Goal: Find contact information: Find trading partner and contact information

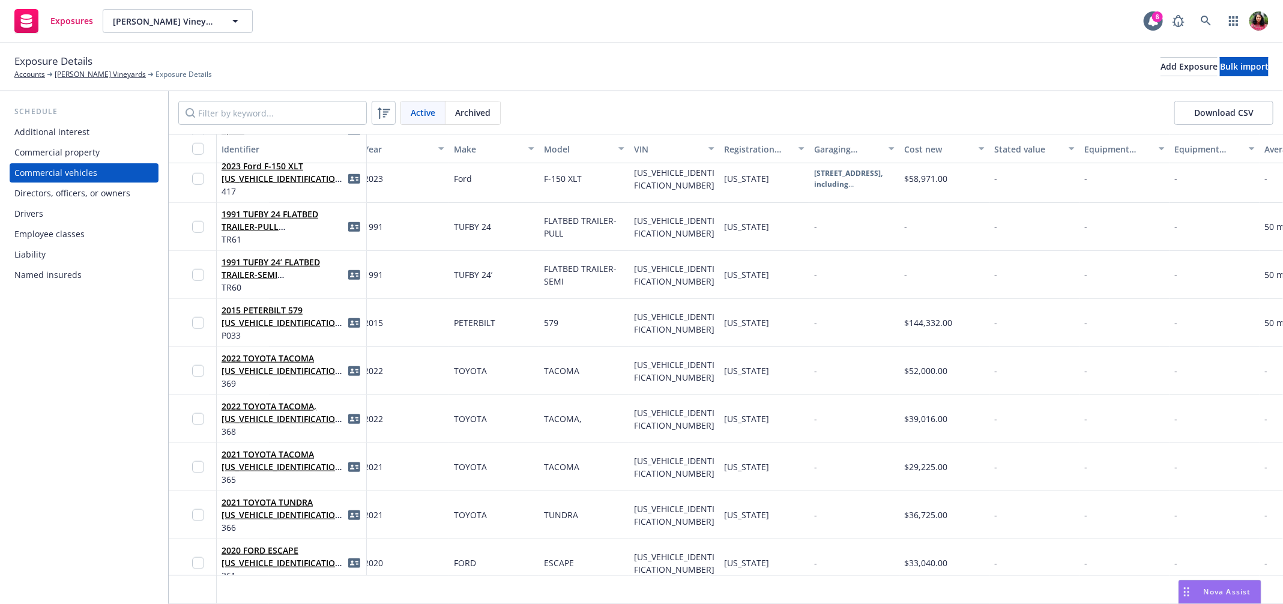
scroll to position [537, 0]
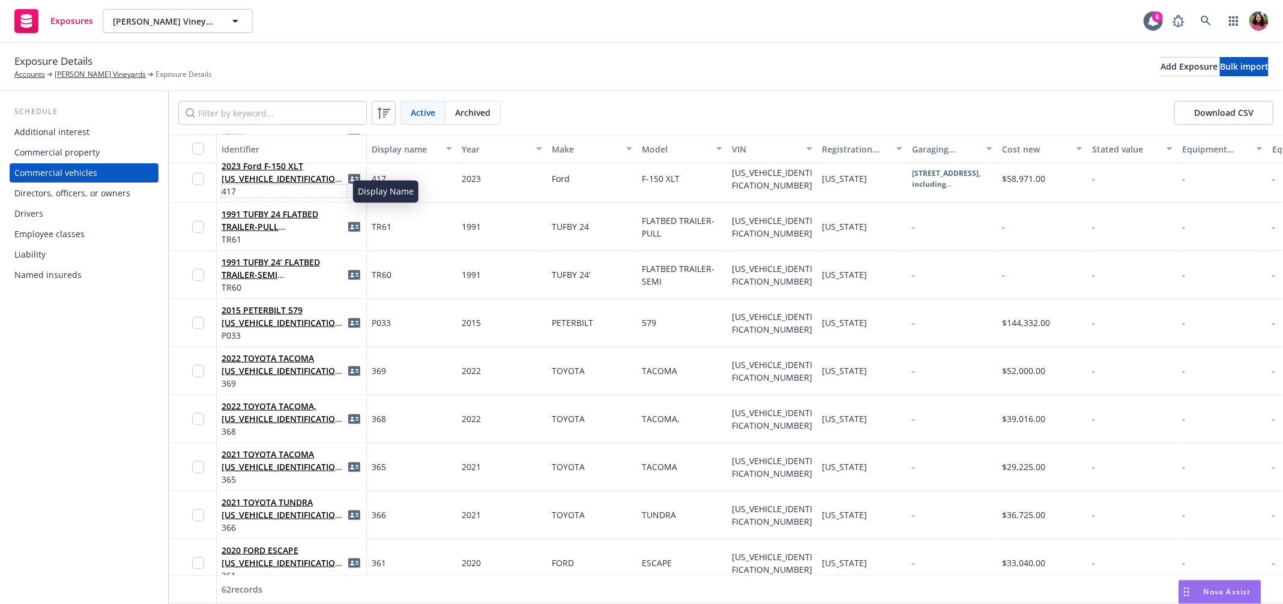
click at [316, 186] on span "417" at bounding box center [284, 191] width 125 height 13
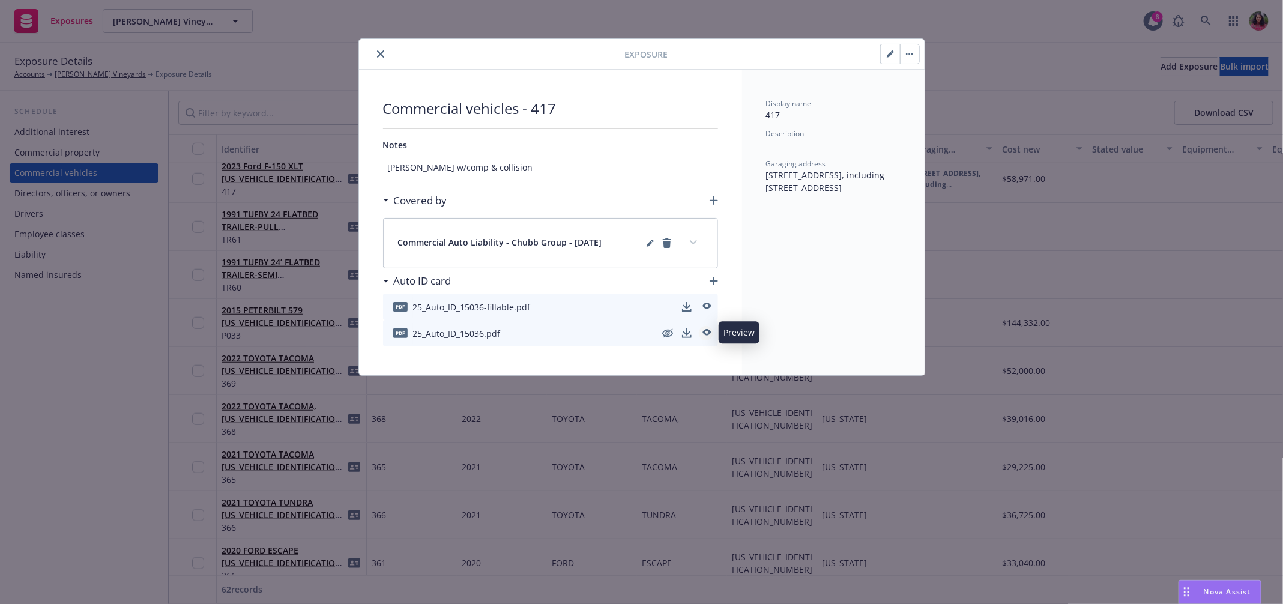
click at [706, 330] on icon "preview" at bounding box center [706, 333] width 11 height 8
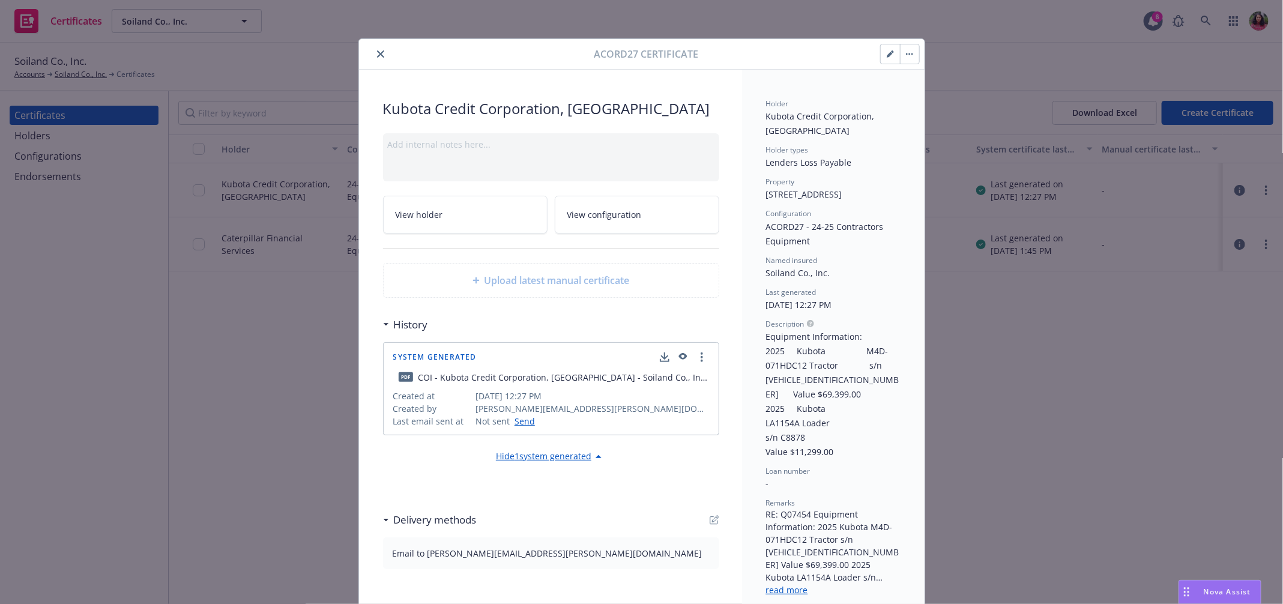
click at [887, 54] on icon "button" at bounding box center [890, 53] width 7 height 7
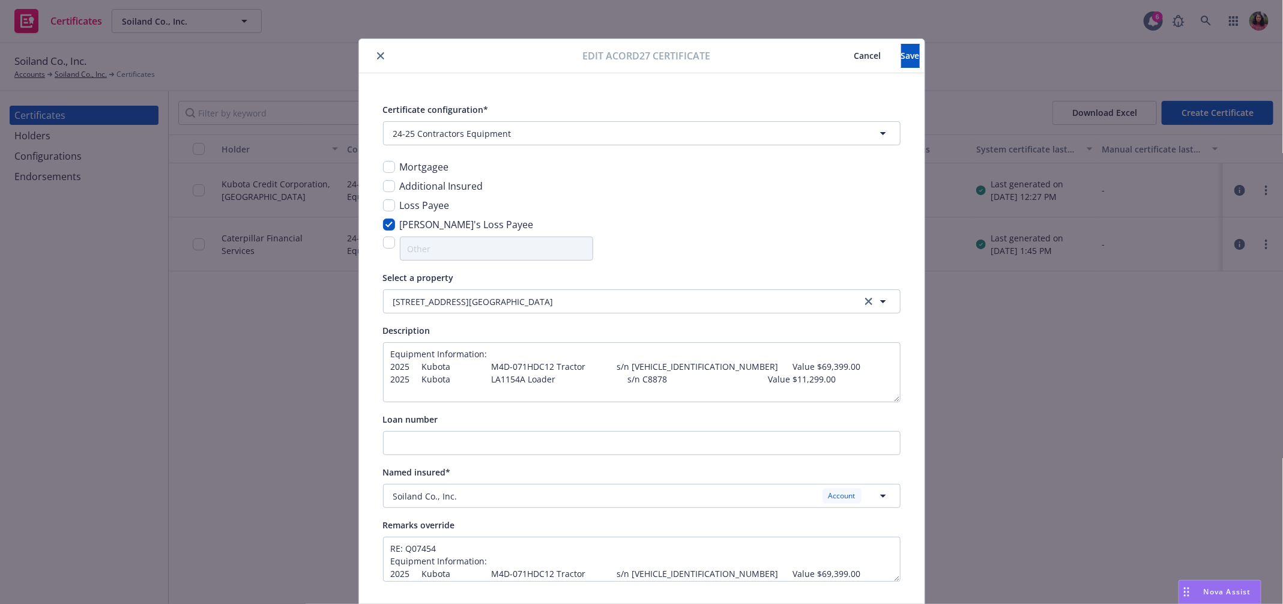
click at [854, 53] on span "Cancel" at bounding box center [867, 55] width 27 height 11
click at [534, 304] on div "7171 Stony Point Rd Cotati, CA 94931 Rock quarry" at bounding box center [478, 301] width 170 height 13
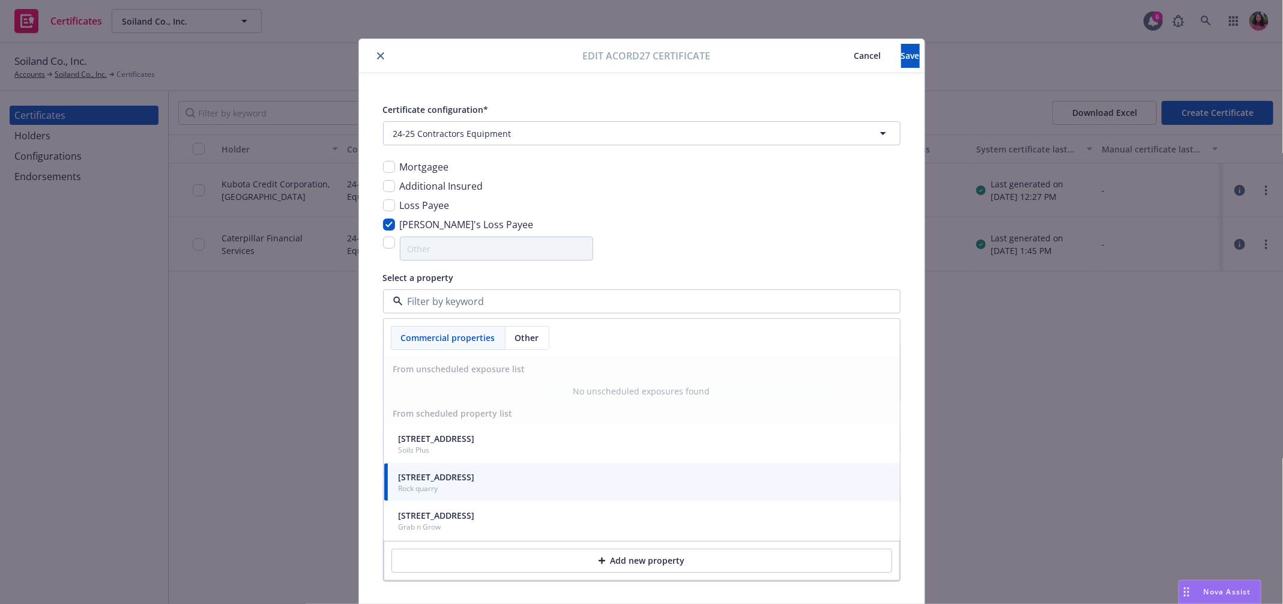
click at [520, 330] on div "Other" at bounding box center [526, 338] width 43 height 23
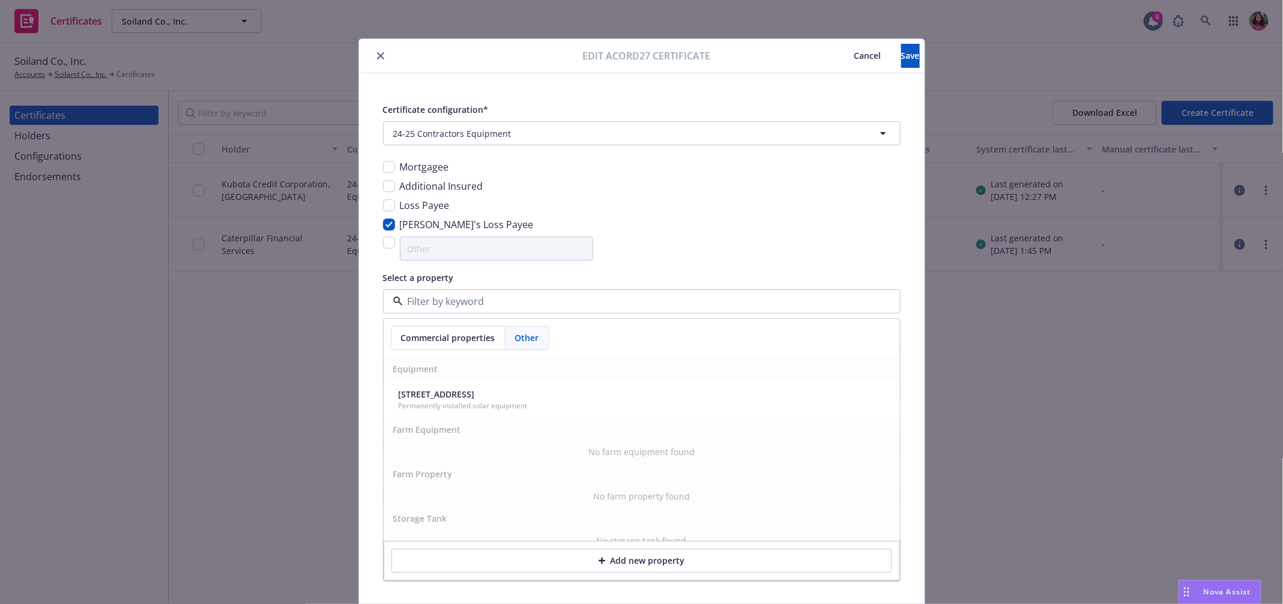
click at [455, 332] on span "Commercial properties" at bounding box center [448, 337] width 94 height 13
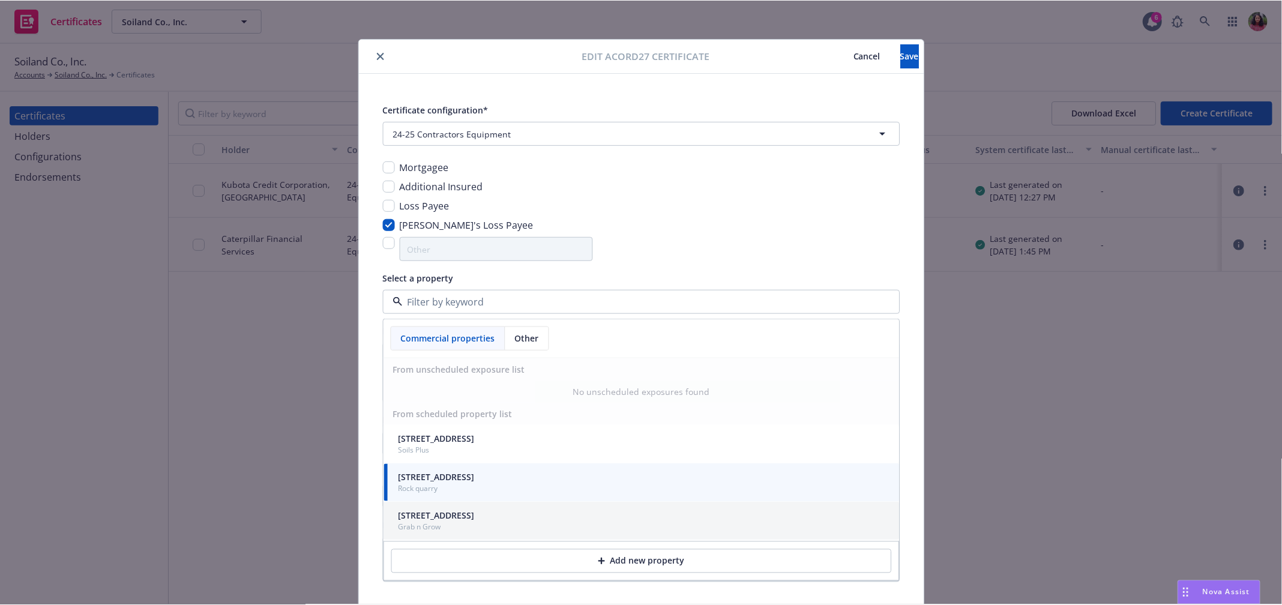
scroll to position [44, 0]
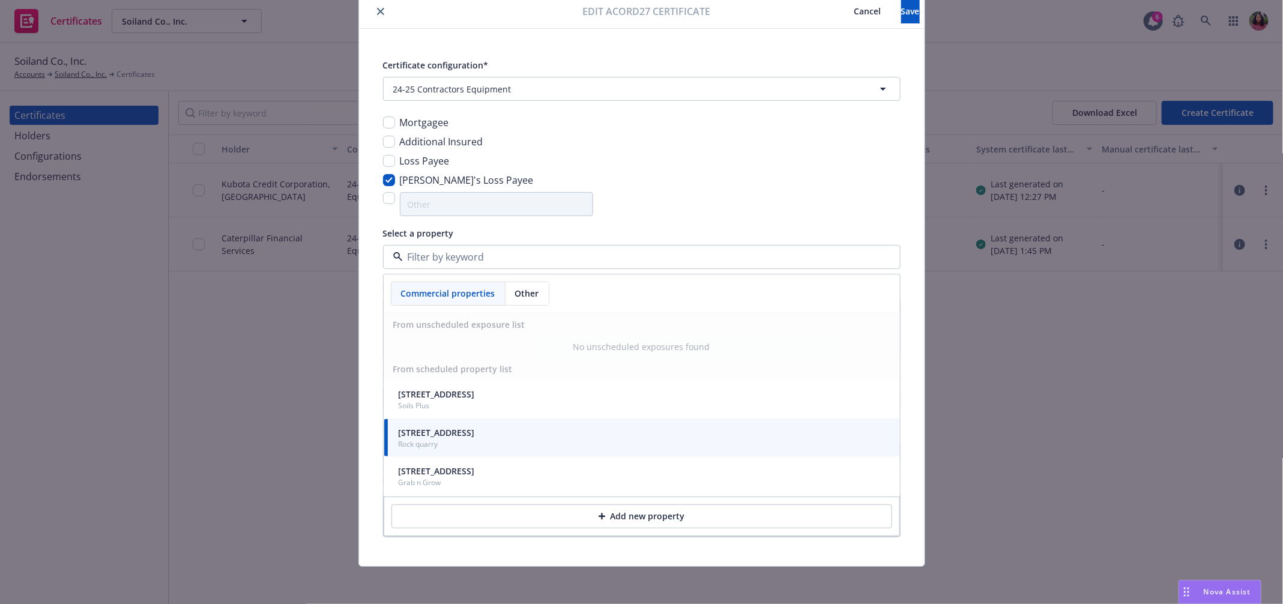
click at [845, 36] on div "Certificate configuration* [object Object] 24-25 Contractors Equipment Mortgage…" at bounding box center [641, 297] width 565 height 537
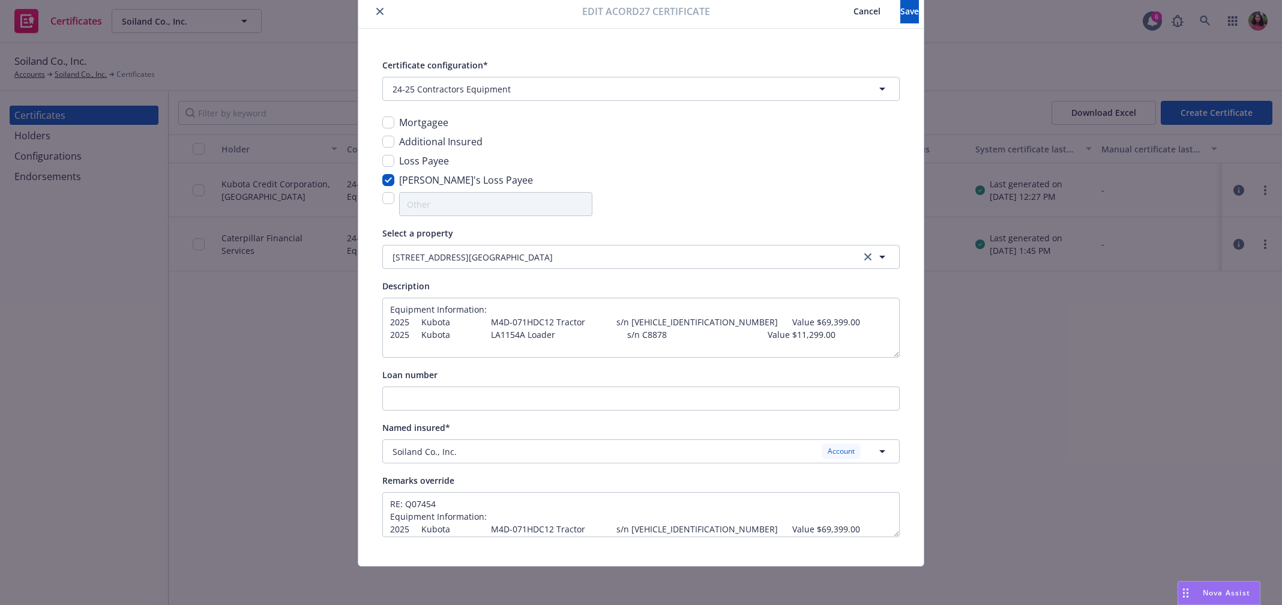
scroll to position [43, 0]
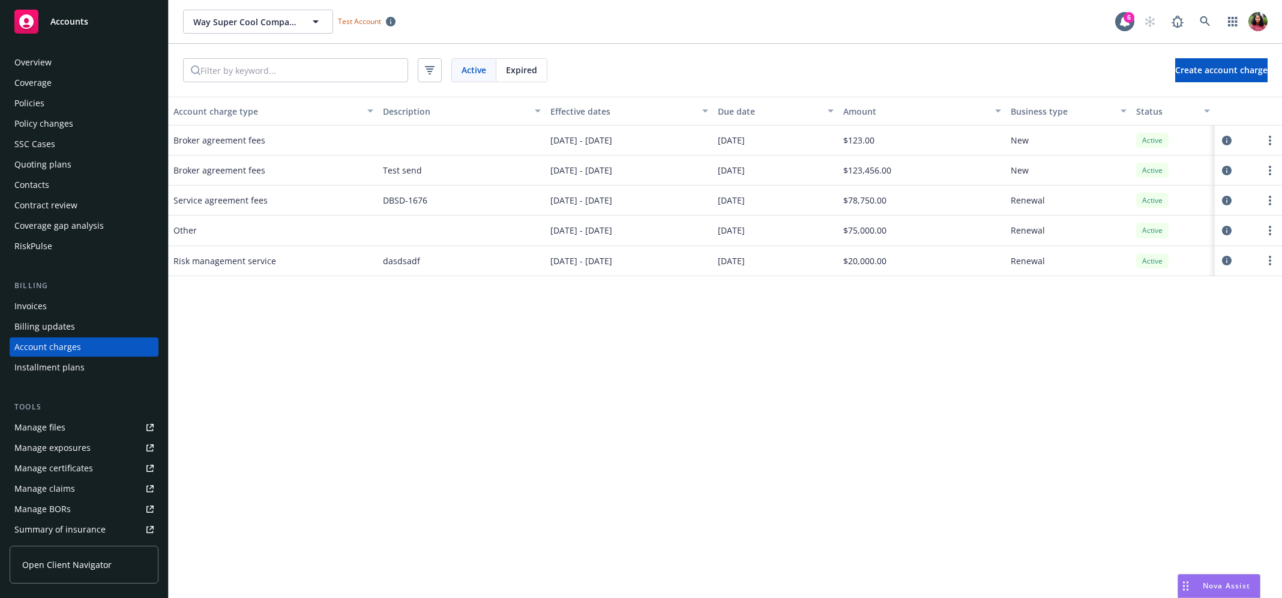
scroll to position [25, 0]
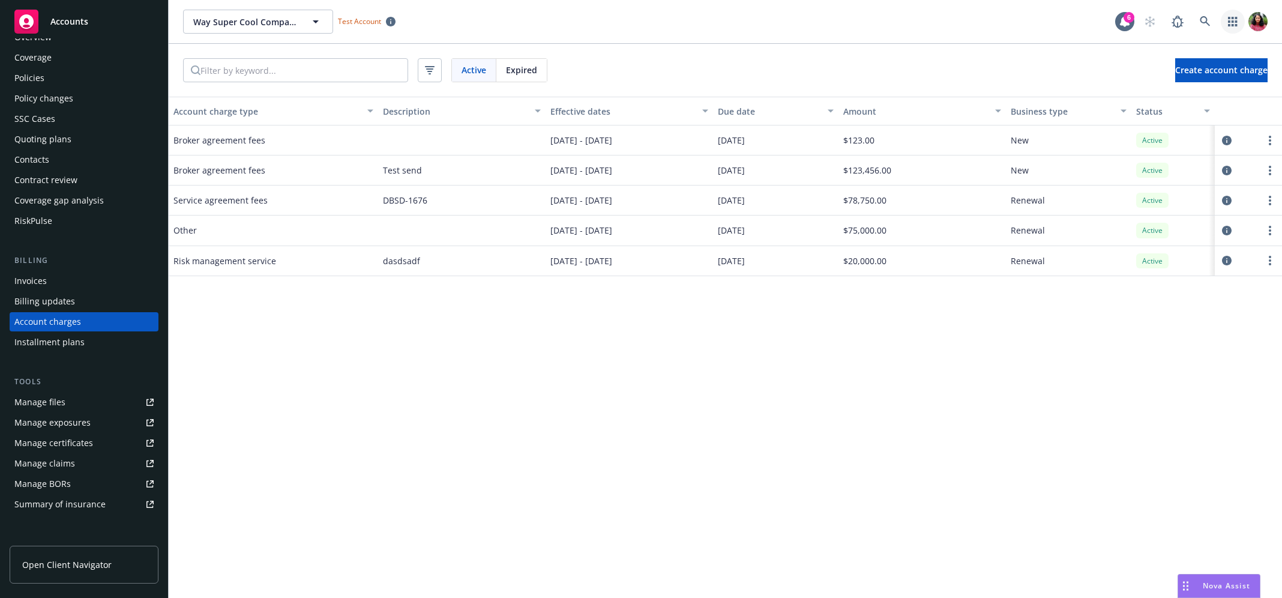
click at [1233, 25] on icon "button" at bounding box center [1232, 22] width 9 height 10
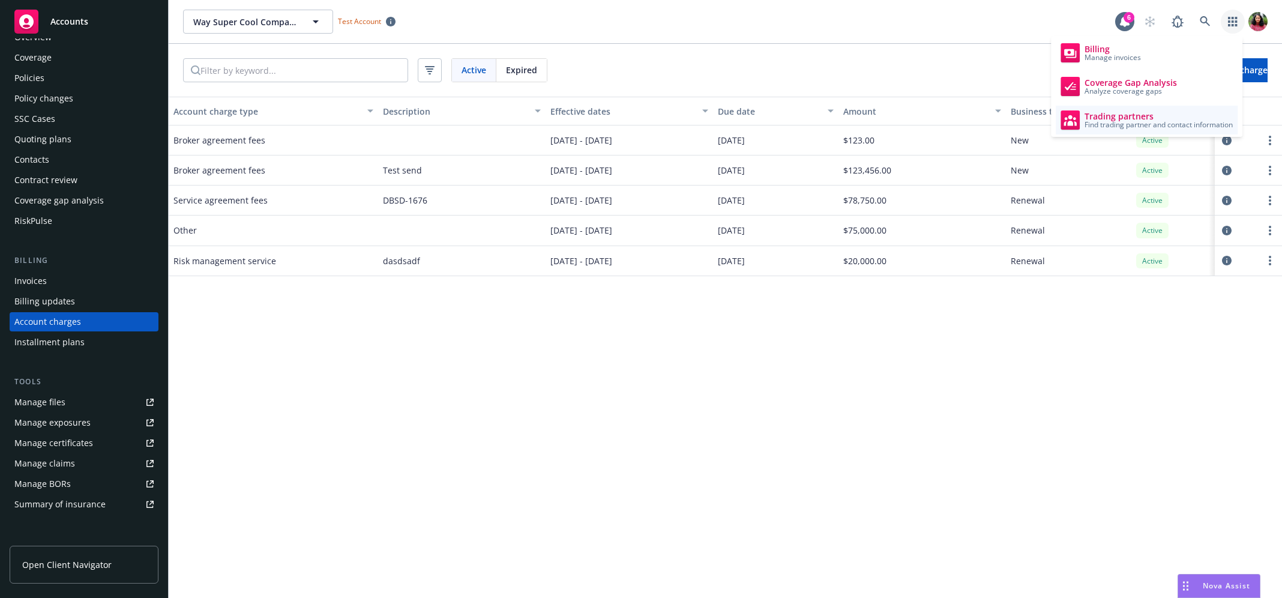
click at [1158, 123] on span "Find trading partner and contact information" at bounding box center [1159, 124] width 148 height 7
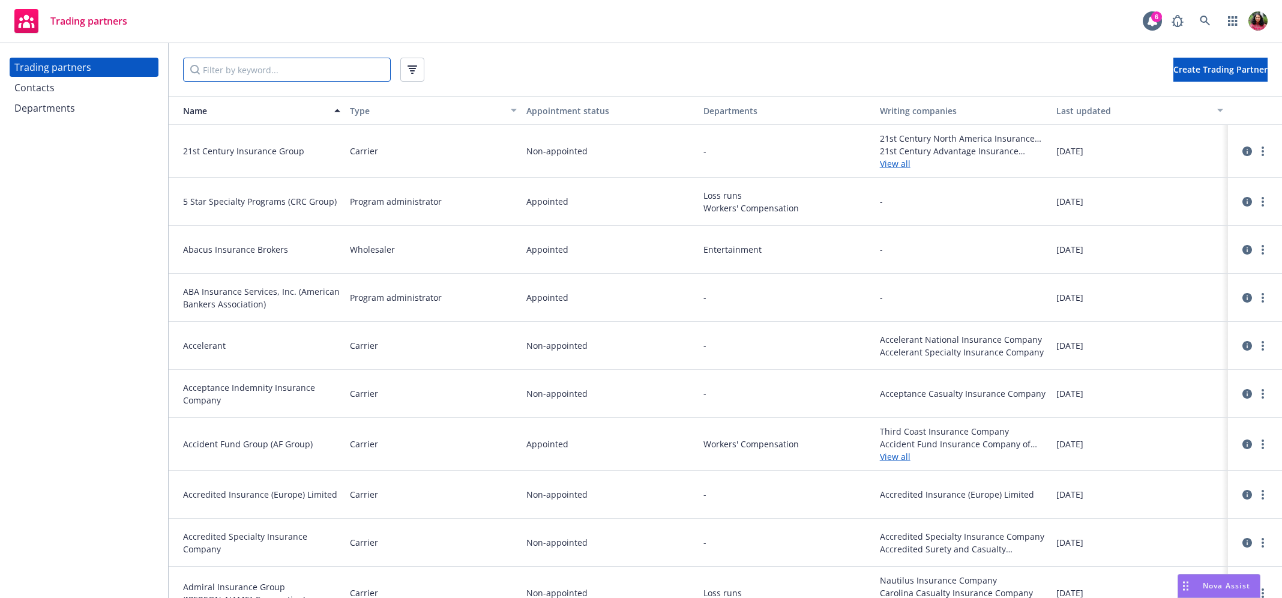
click at [316, 70] on input "Filter by keyword..." at bounding box center [287, 70] width 208 height 24
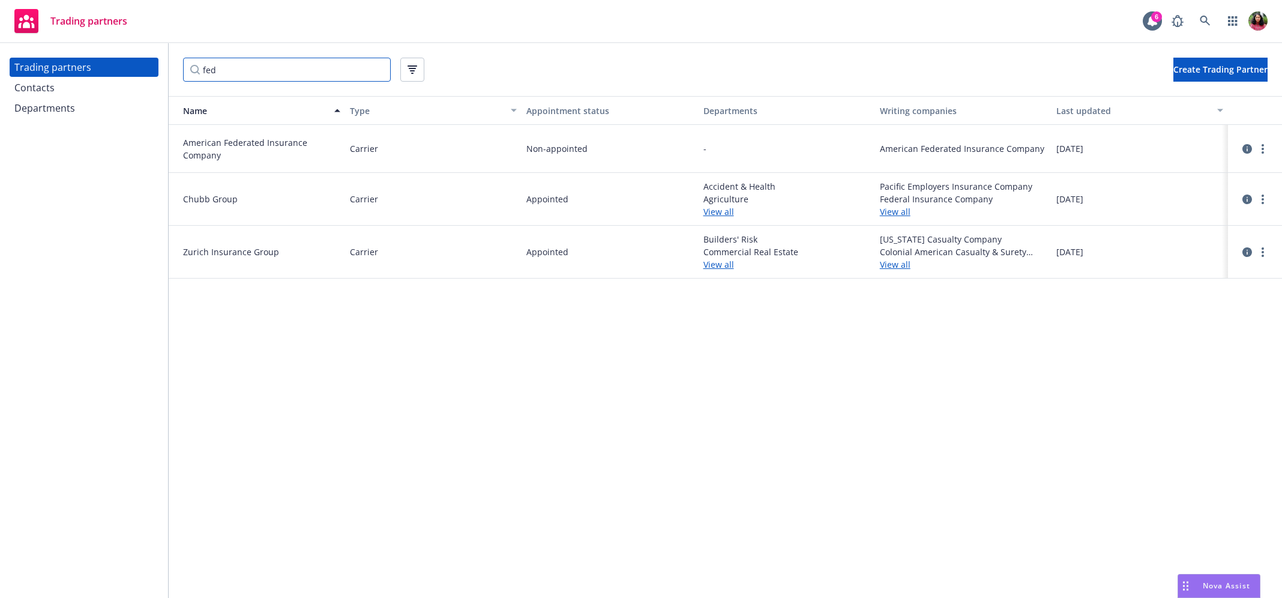
type input "fed"
click at [381, 69] on input "fed" at bounding box center [287, 70] width 208 height 24
click at [305, 73] on input "Filter by keyword..." at bounding box center [287, 70] width 208 height 24
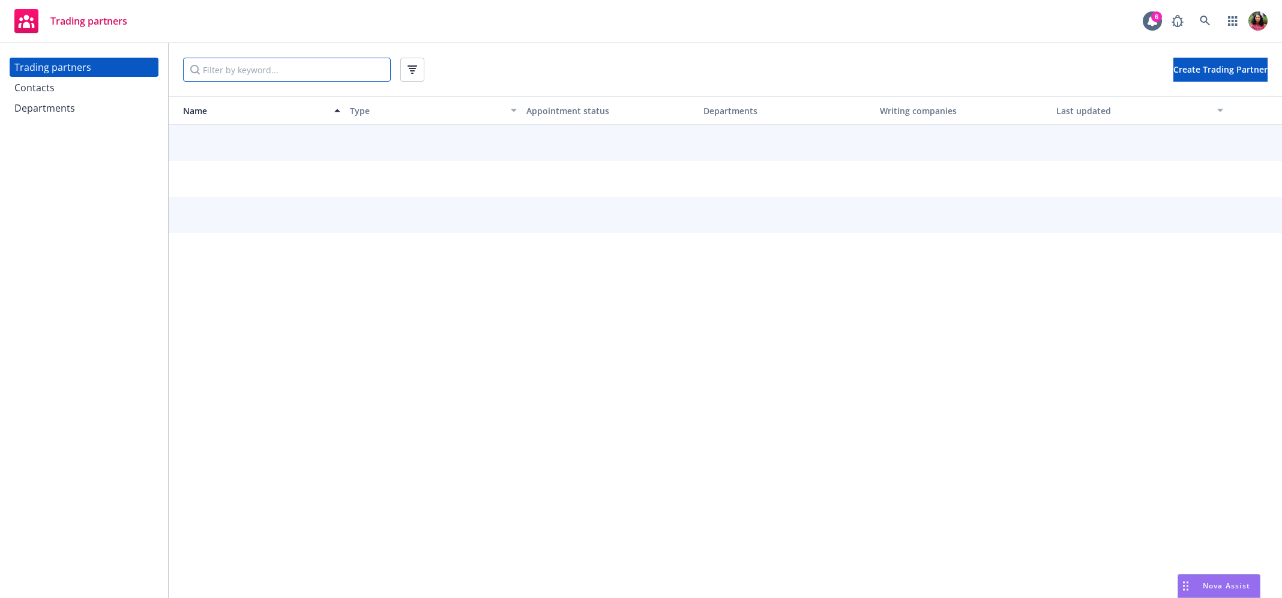
paste input "Federal Insurance Company"
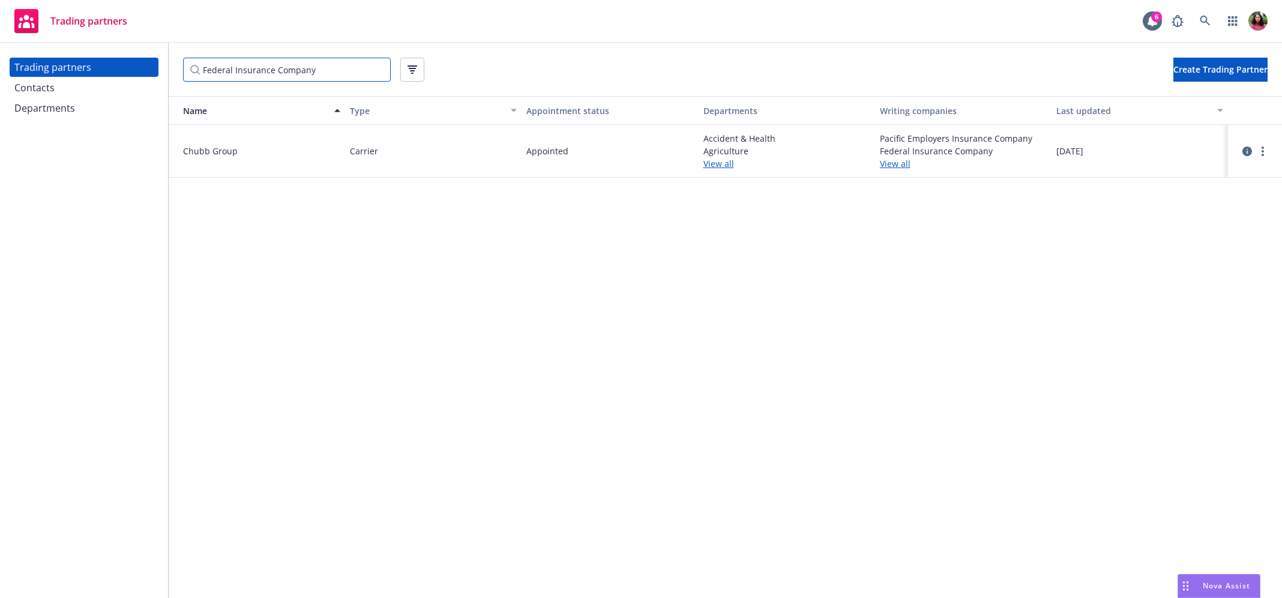
type input "Federal Insurance Company"
click at [894, 161] on link "View all" at bounding box center [963, 163] width 167 height 13
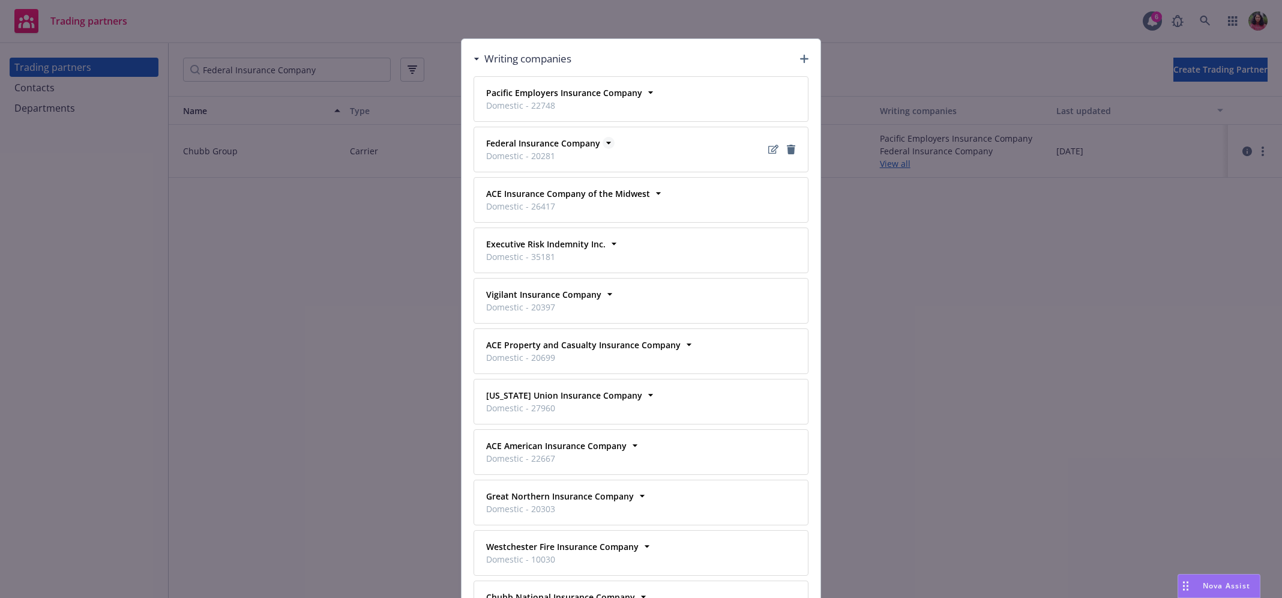
click at [603, 140] on icon at bounding box center [609, 143] width 12 height 12
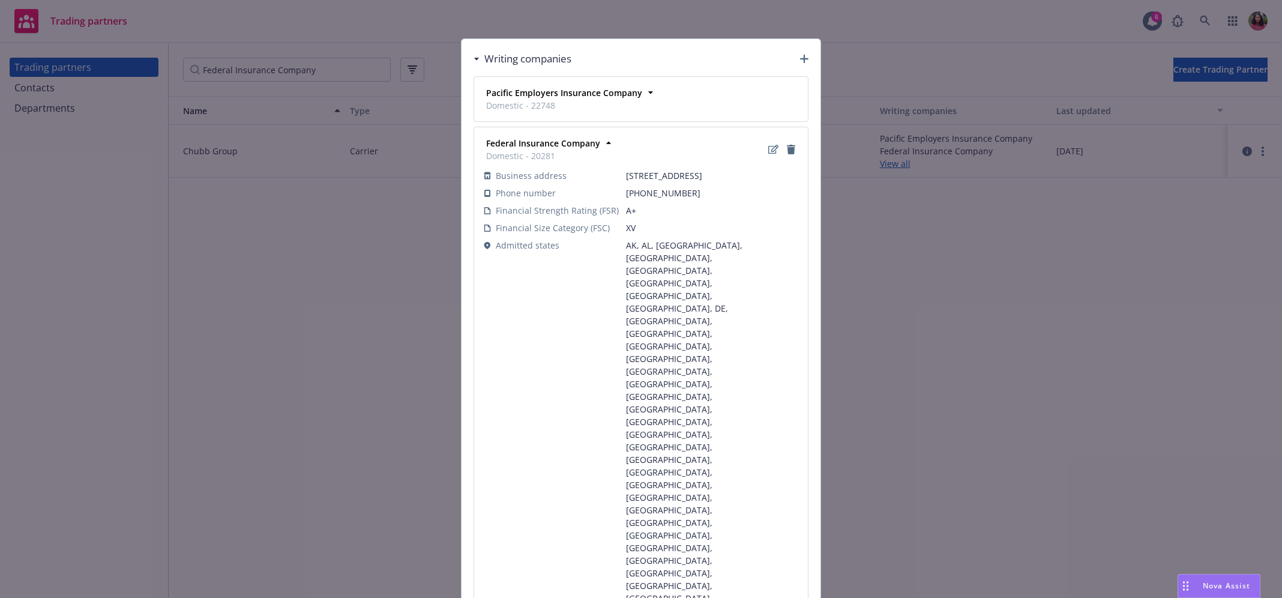
drag, startPoint x: 631, startPoint y: 187, endPoint x: 656, endPoint y: 187, distance: 25.2
click at [656, 182] on span "202B Hall's Mill Road Whitehouse Station, NJ 8889" at bounding box center [712, 175] width 172 height 13
click at [675, 234] on span "XV" at bounding box center [712, 228] width 172 height 13
drag, startPoint x: 653, startPoint y: 185, endPoint x: 614, endPoint y: 176, distance: 40.0
click at [614, 176] on tr "Business address 202B Hall's Mill Road Whitehouse Station, NJ 8889" at bounding box center [641, 175] width 315 height 17
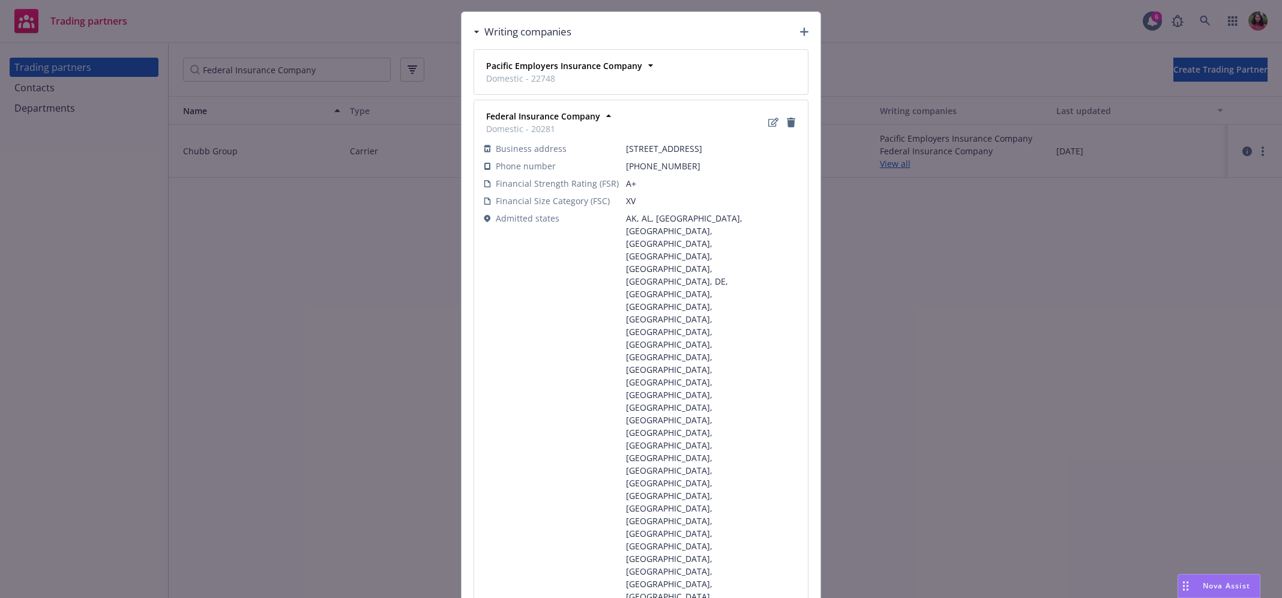
scroll to position [35, 0]
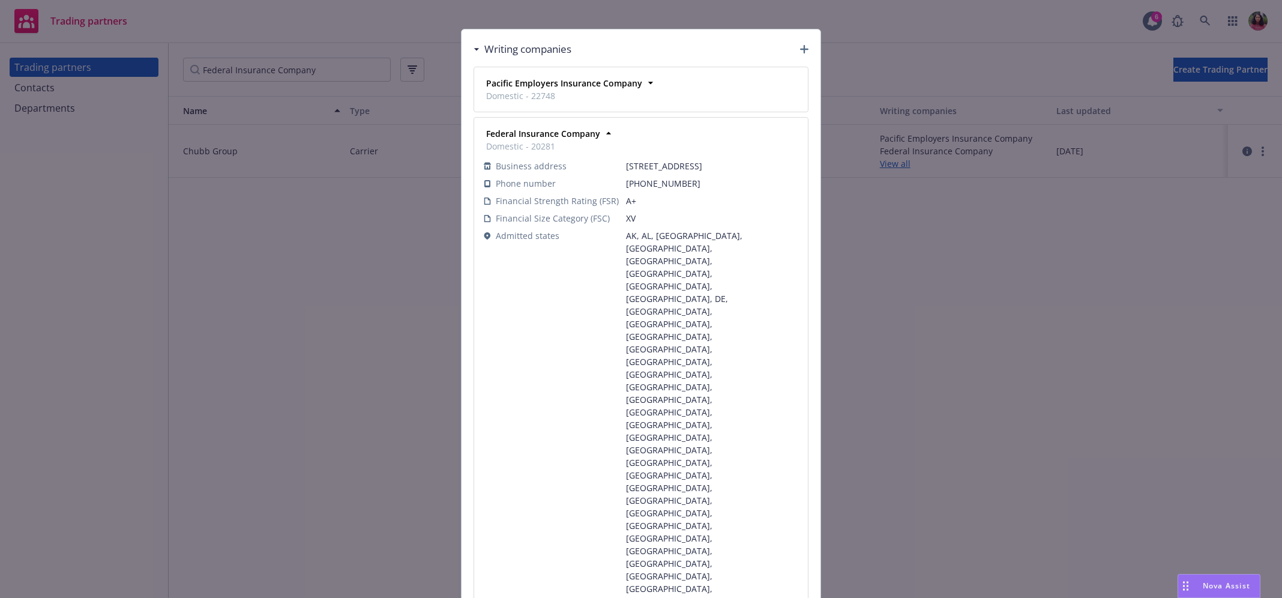
scroll to position [0, 0]
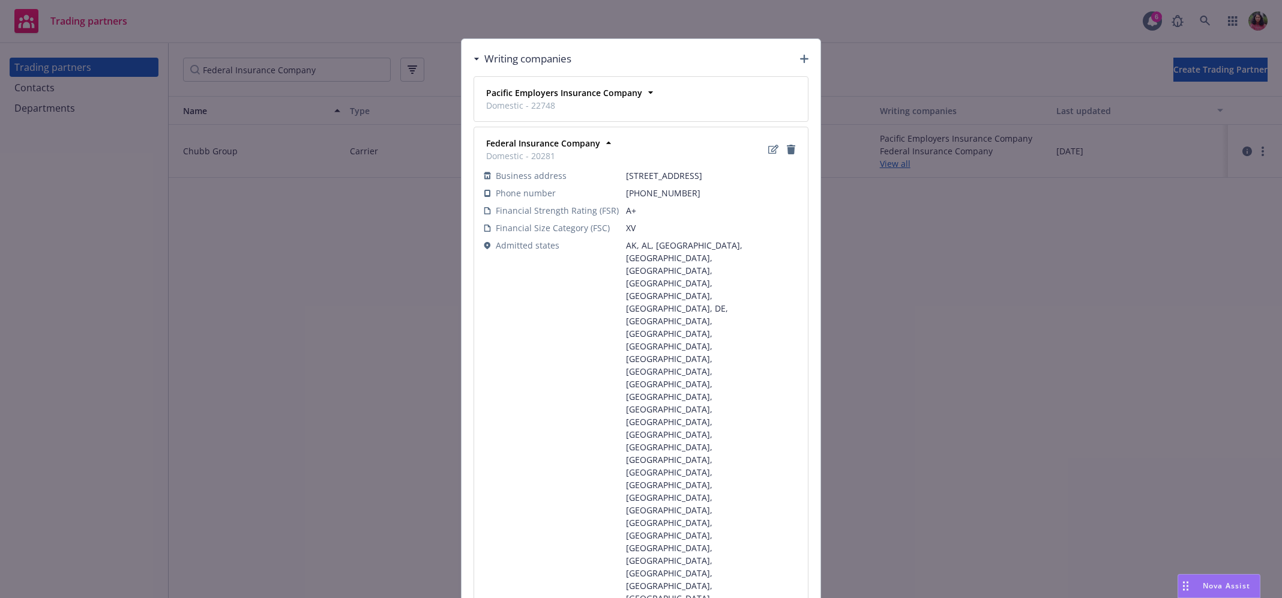
drag, startPoint x: 652, startPoint y: 190, endPoint x: 614, endPoint y: 178, distance: 39.5
click at [614, 178] on tr "Business address 202B Hall's Mill Road Whitehouse Station, NJ 8889" at bounding box center [641, 175] width 315 height 17
copy tr "202B Hall's Mill Road Whitehouse Station, NJ 8889"
click at [670, 182] on span "202B Hall's Mill Road Whitehouse Station, NJ 8889" at bounding box center [712, 175] width 172 height 13
click at [768, 151] on icon "Edit" at bounding box center [773, 150] width 10 height 10
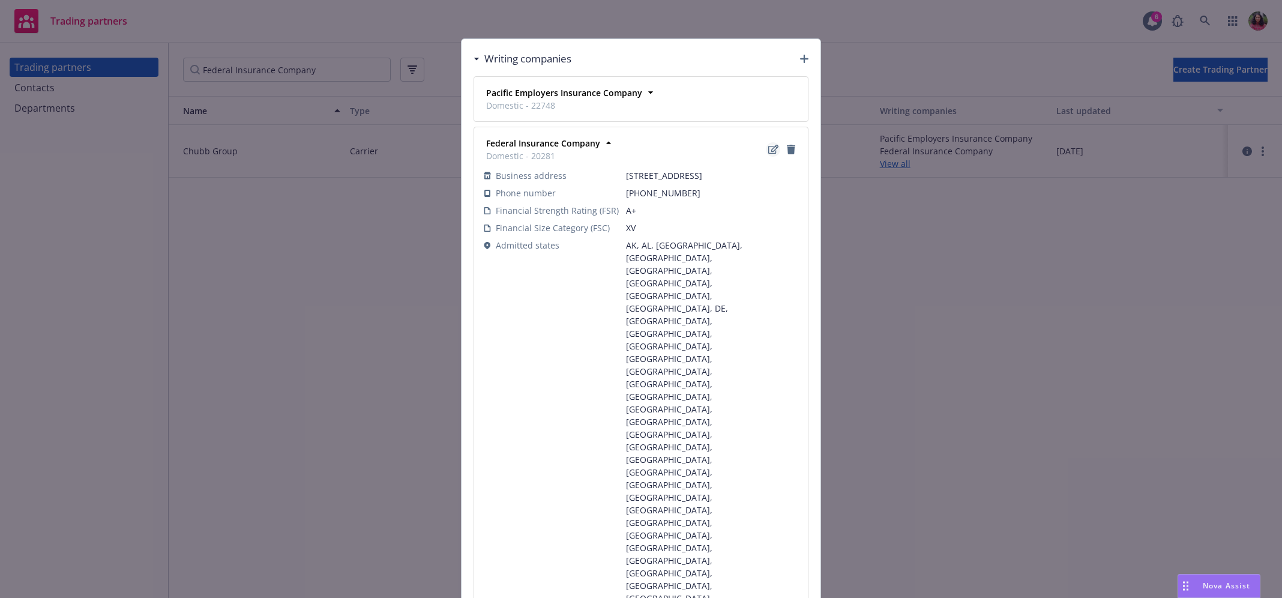
select select "XV"
select select "A+"
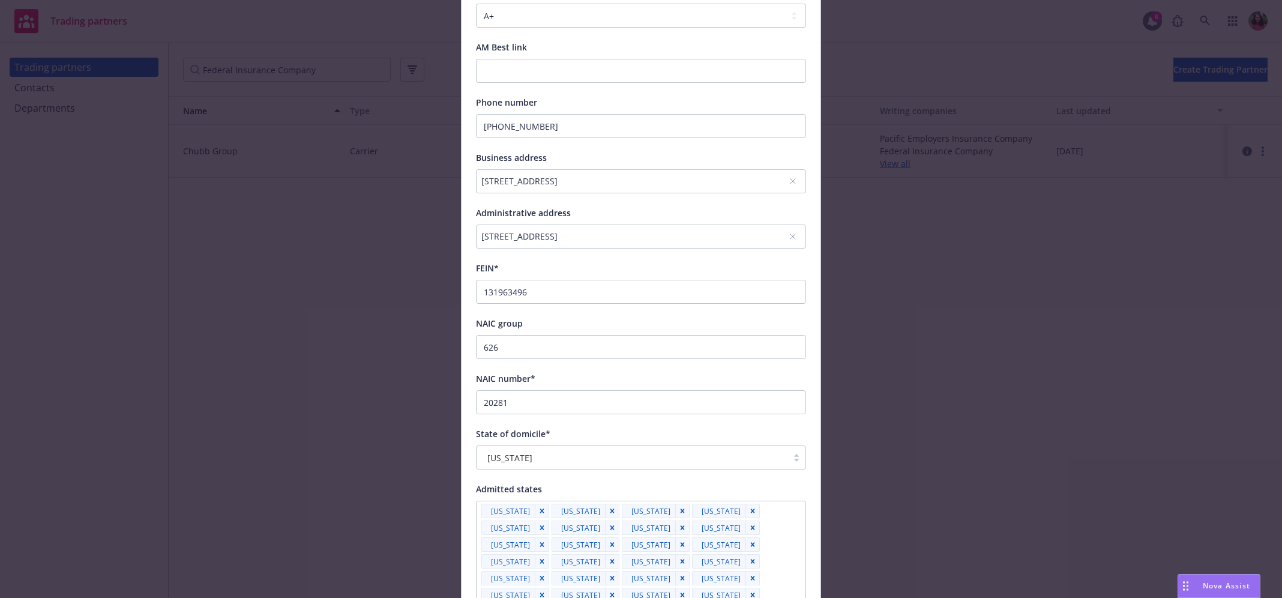
scroll to position [269, 0]
click at [654, 179] on div "202B Hall's Mill Road, Whitehouse Station, NJ, 8889, USA" at bounding box center [634, 180] width 307 height 13
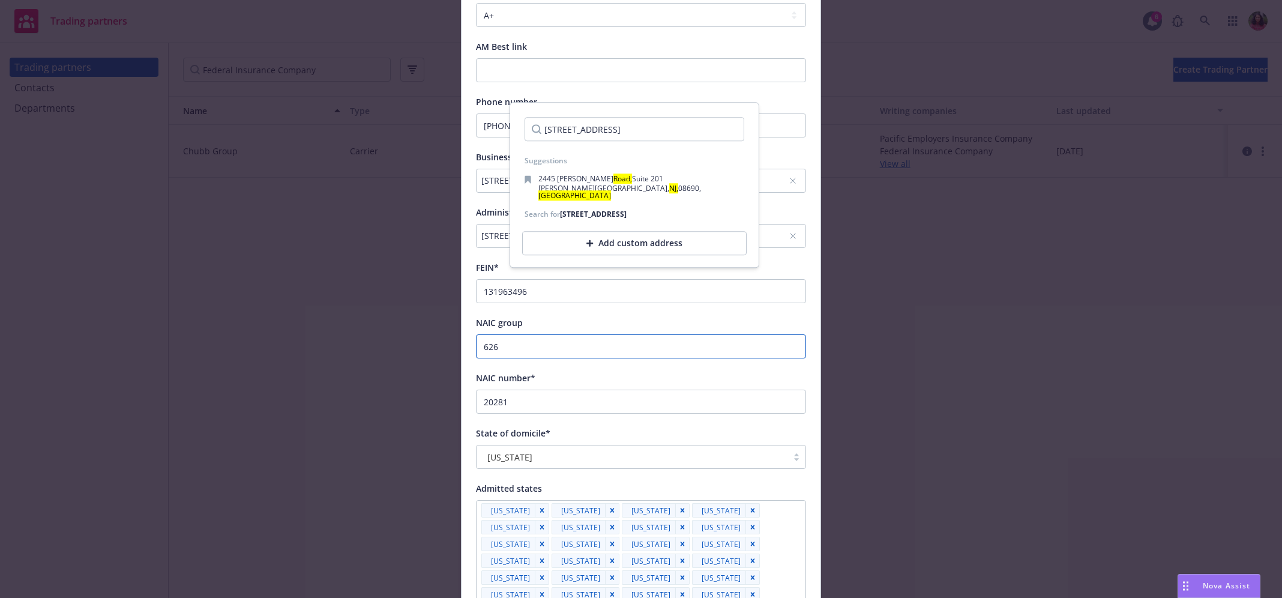
click at [676, 355] on input "626" at bounding box center [641, 346] width 330 height 24
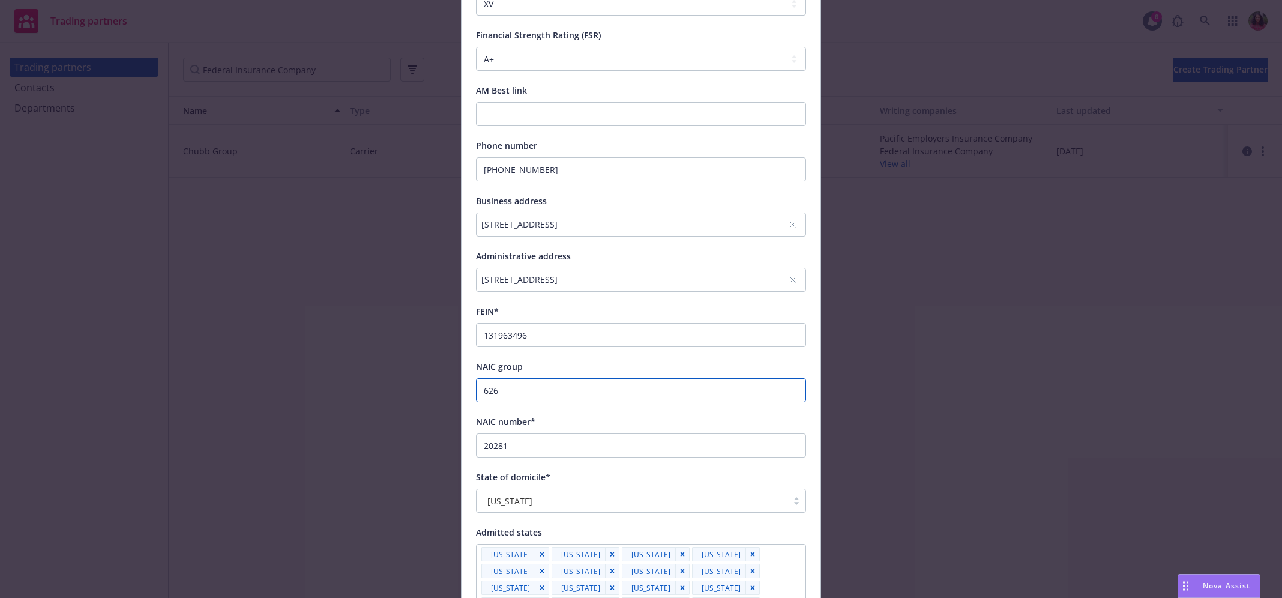
scroll to position [226, 0]
click at [662, 218] on div "202B Hall's Mill Road, Whitehouse Station, NJ, 8889, USA" at bounding box center [634, 223] width 307 height 13
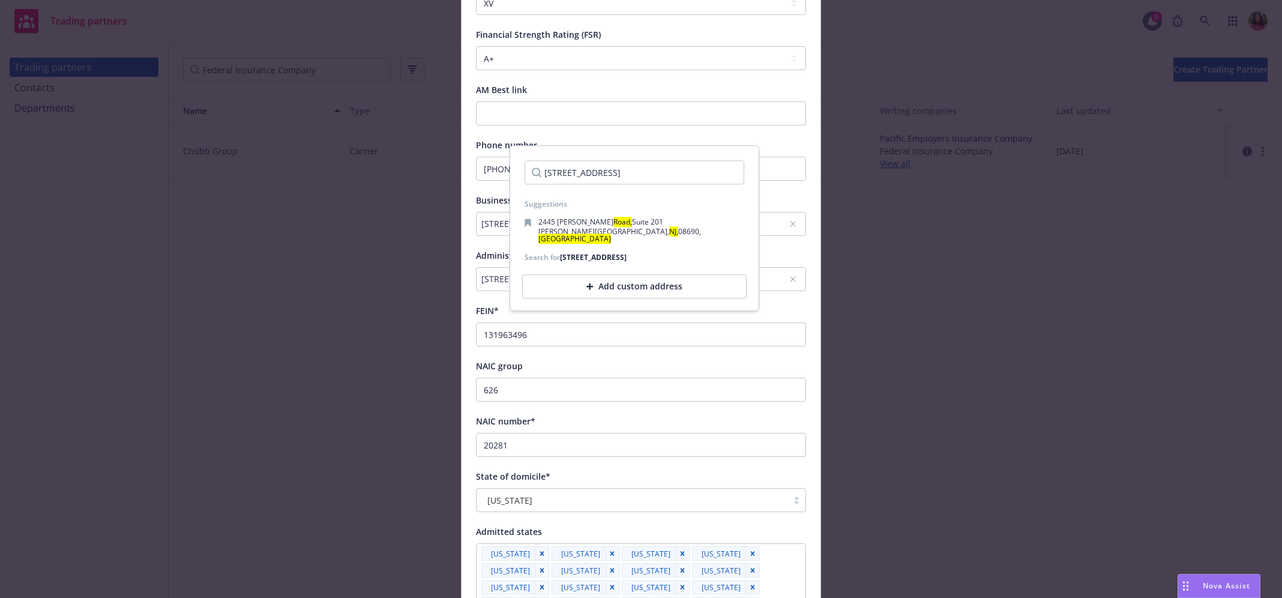
click at [647, 294] on div "Add custom address" at bounding box center [634, 287] width 225 height 24
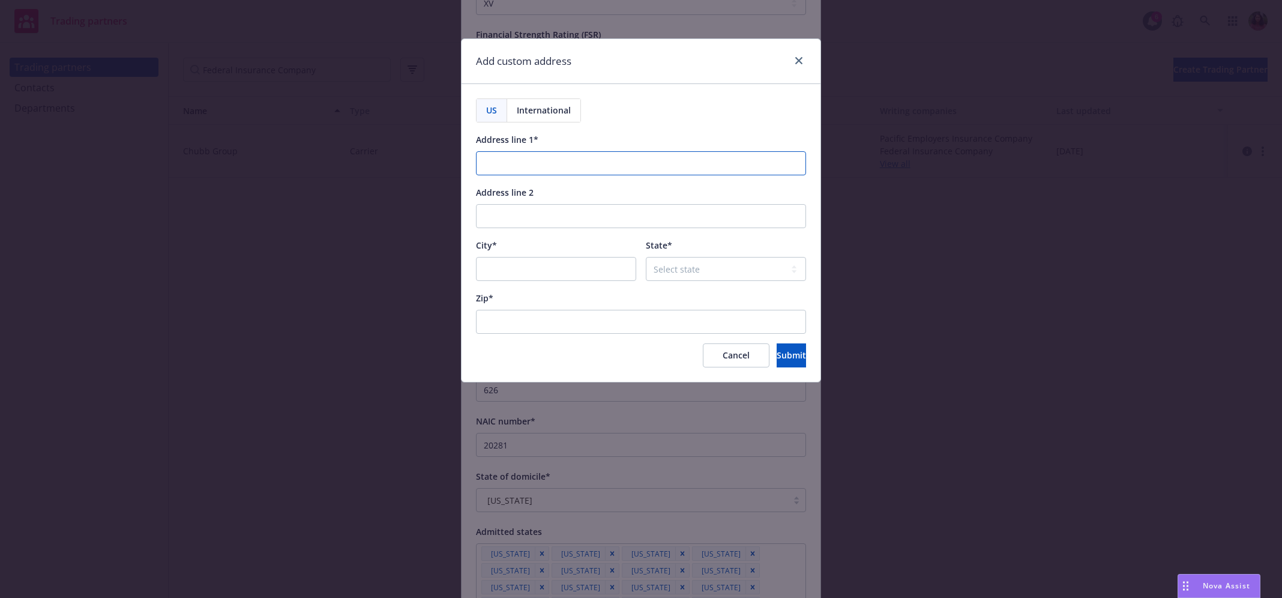
click at [550, 158] on input "Address line 1*" at bounding box center [641, 163] width 330 height 24
click at [797, 65] on link "close" at bounding box center [799, 60] width 14 height 14
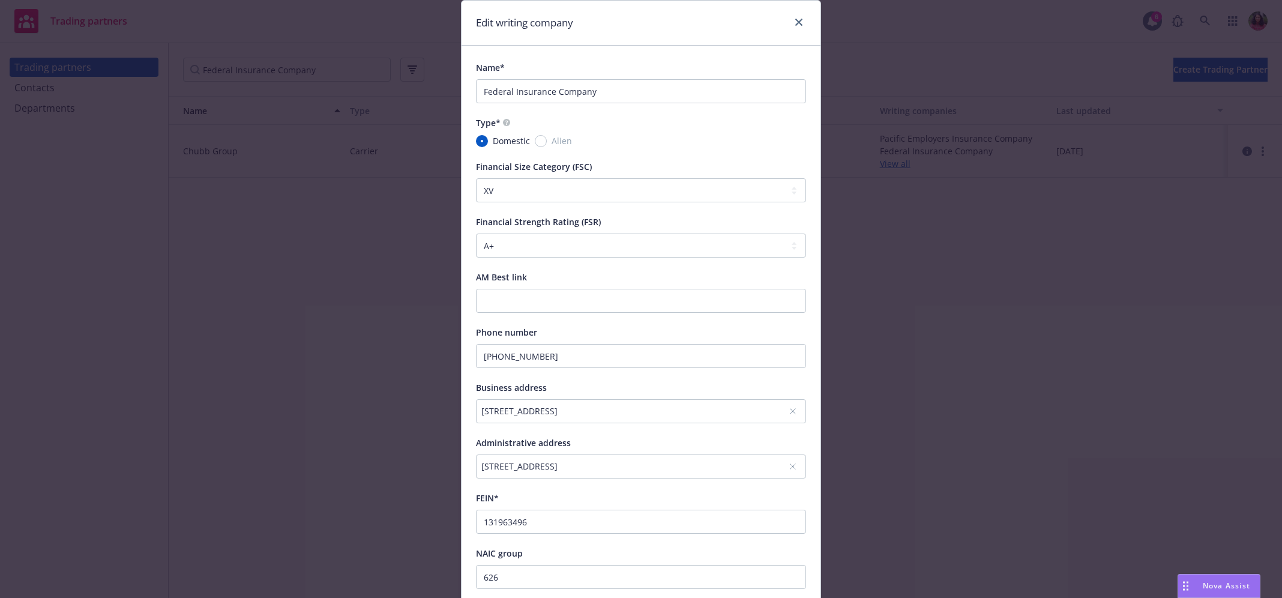
scroll to position [31, 0]
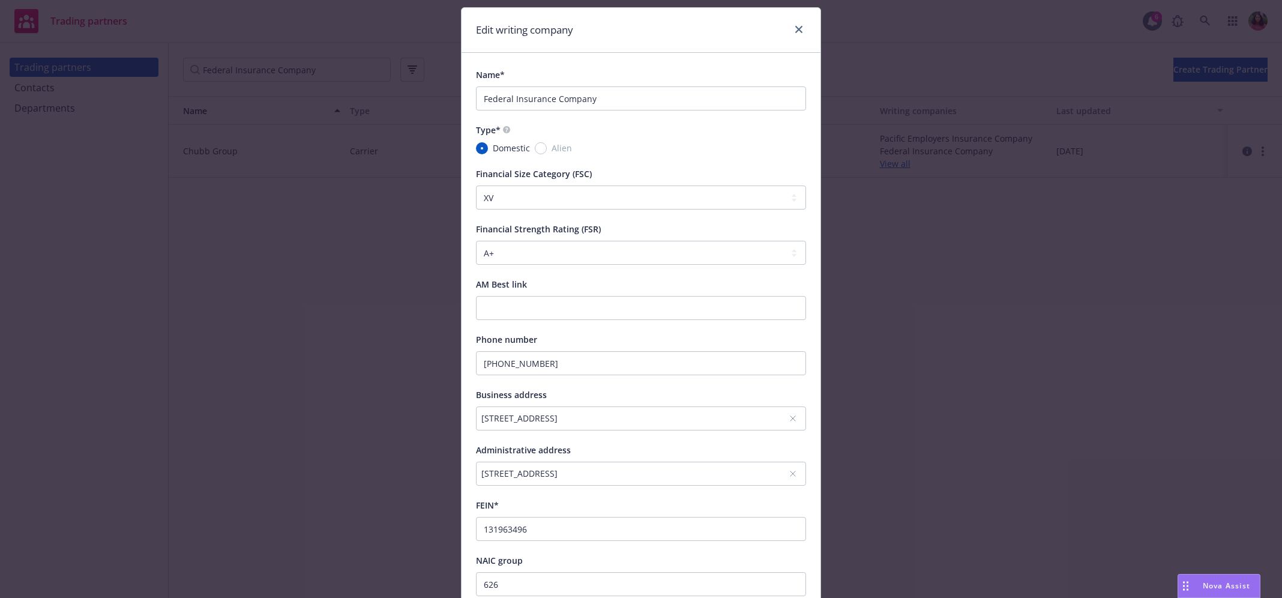
click at [632, 410] on div "202B Hall's Mill Road, Whitehouse Station, NJ, 8889, USA" at bounding box center [641, 418] width 330 height 24
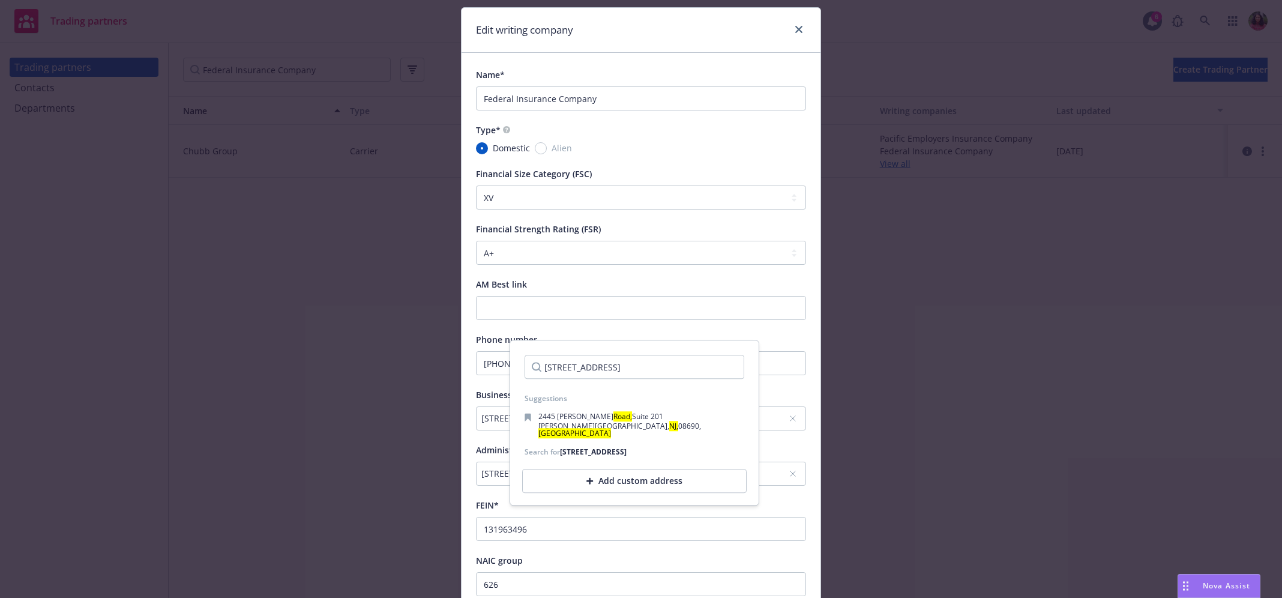
click at [586, 480] on div "Add custom address" at bounding box center [634, 481] width 225 height 24
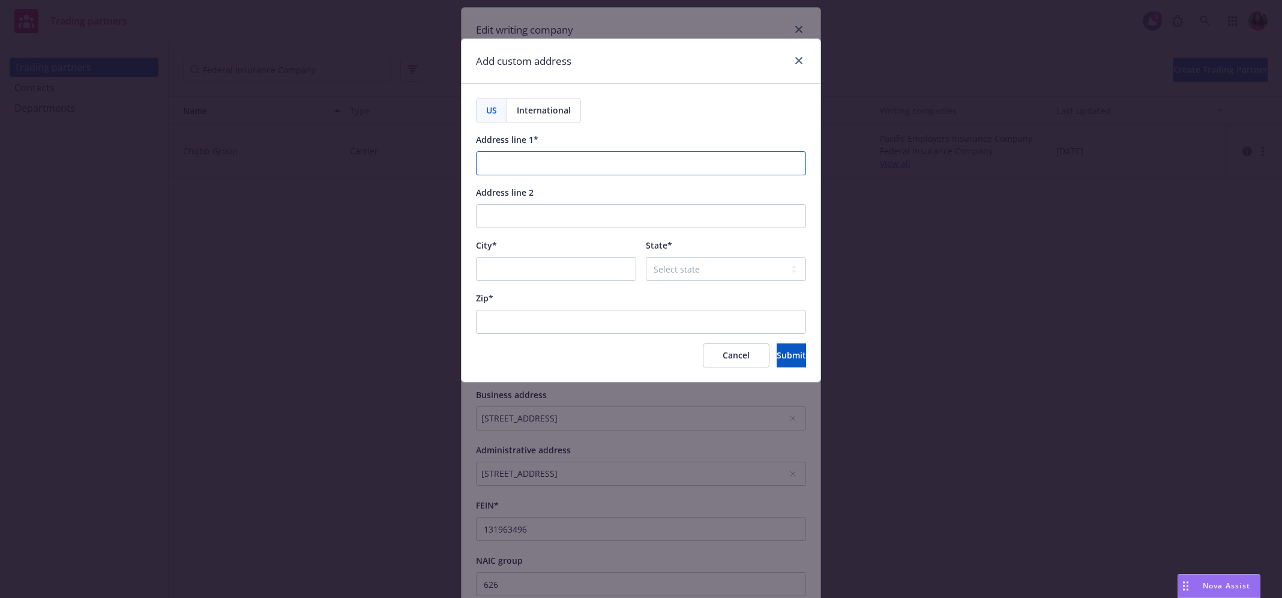
click at [556, 158] on input "Address line 1*" at bounding box center [641, 163] width 330 height 24
paste input "202B Hall's Mill Road"
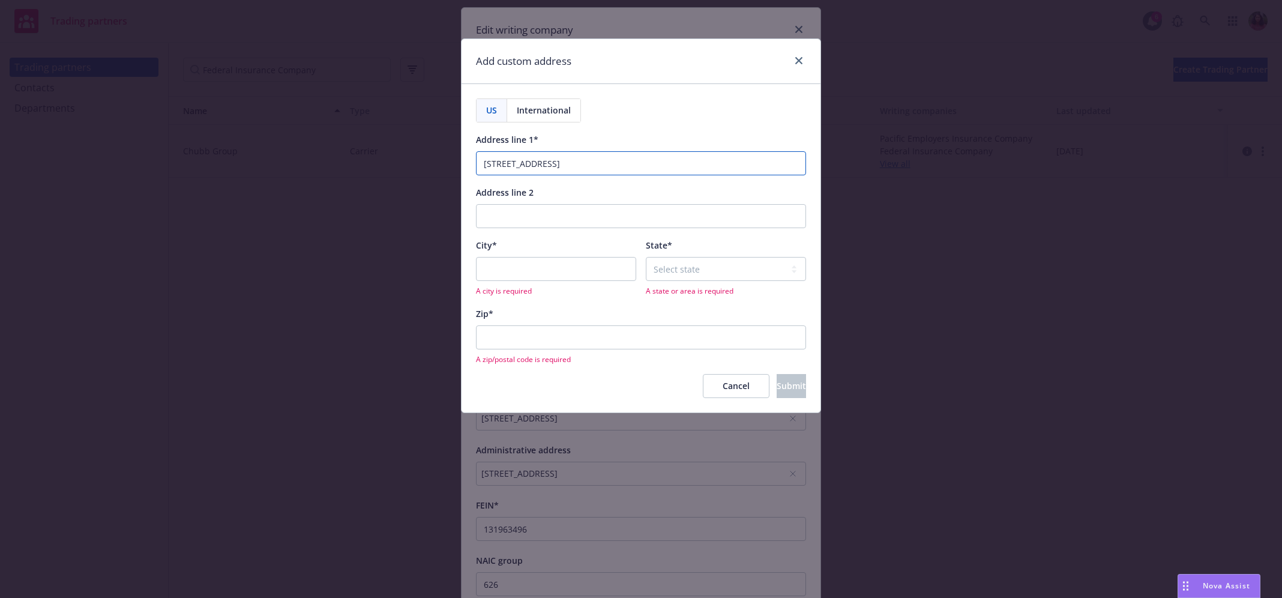
type input "202B Hall's Mill Road"
click at [516, 274] on input "City*" at bounding box center [556, 269] width 160 height 24
paste input "Whitehouse Station"
type input "Whitehouse Station"
click at [701, 268] on select "Select state Alabama Alaska American Samoa Arizona Arkansas Baker Island Califo…" at bounding box center [726, 269] width 160 height 24
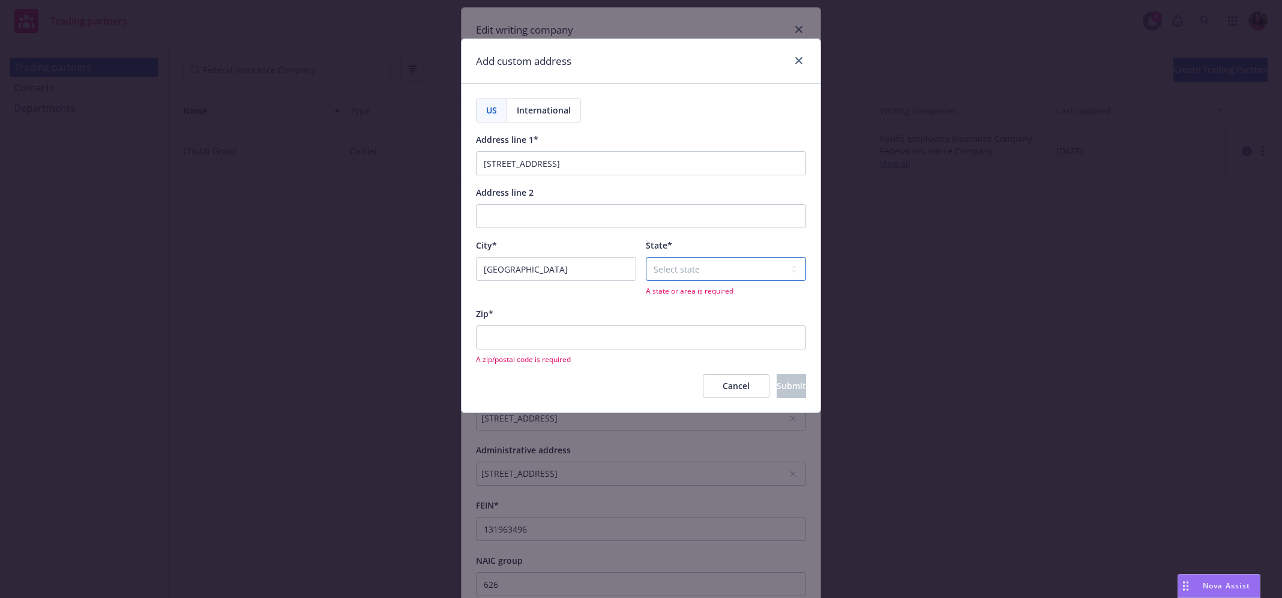
select select "NJ"
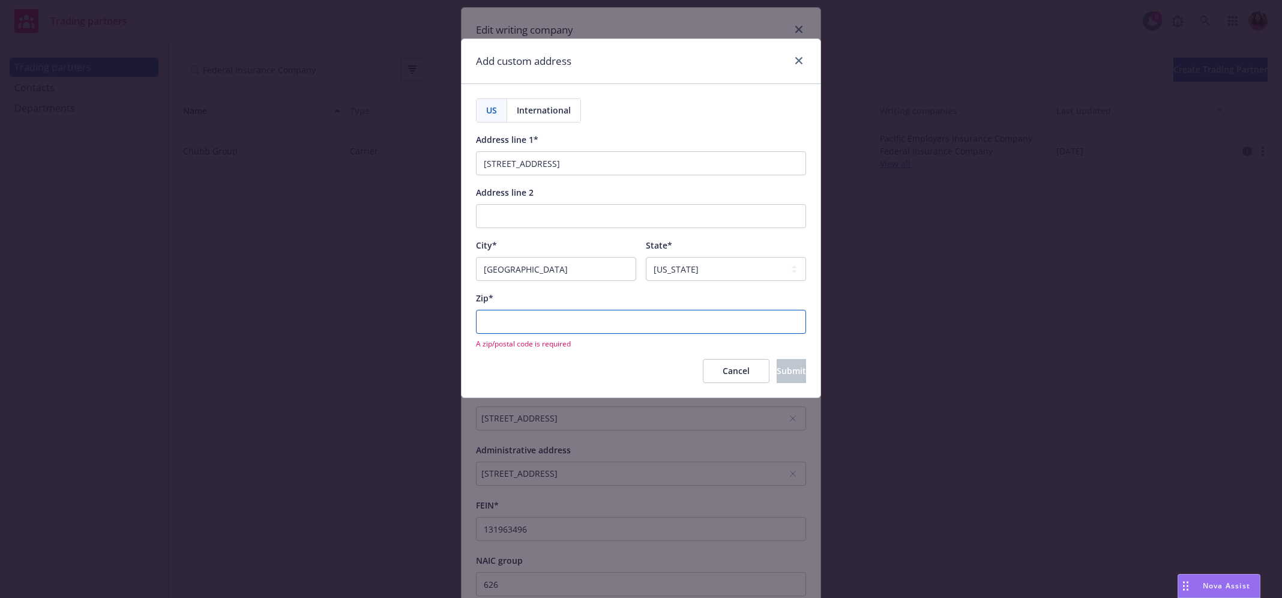
click at [573, 321] on input "Zip*" at bounding box center [641, 322] width 330 height 24
type input "08889"
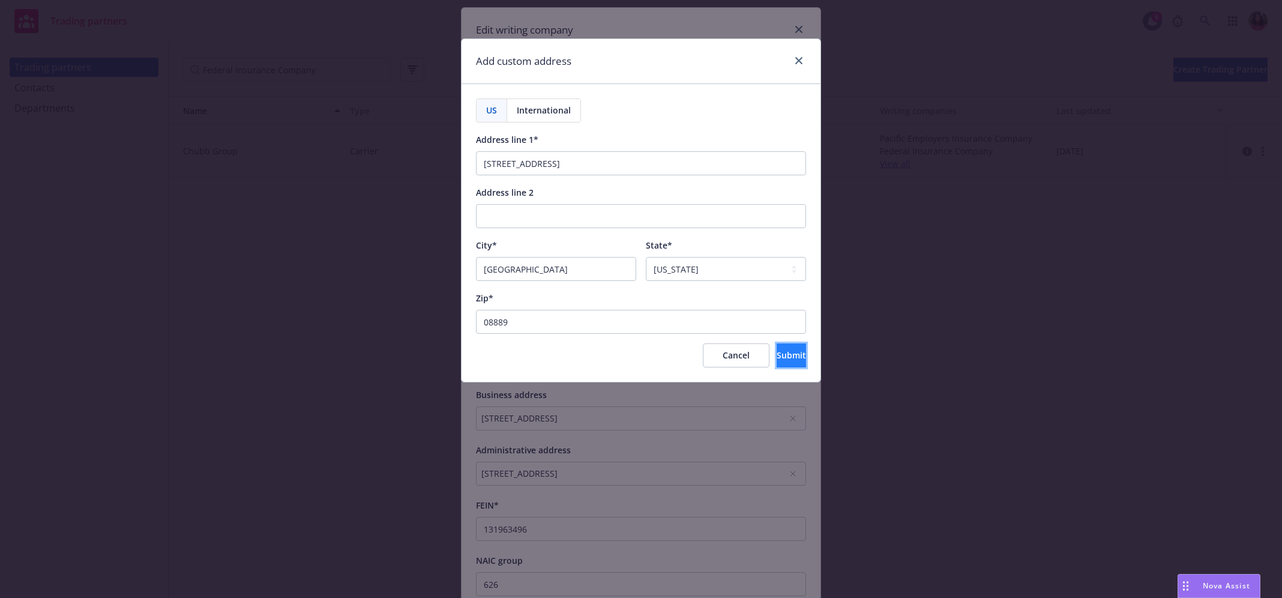
click at [777, 347] on button "Submit" at bounding box center [791, 355] width 29 height 24
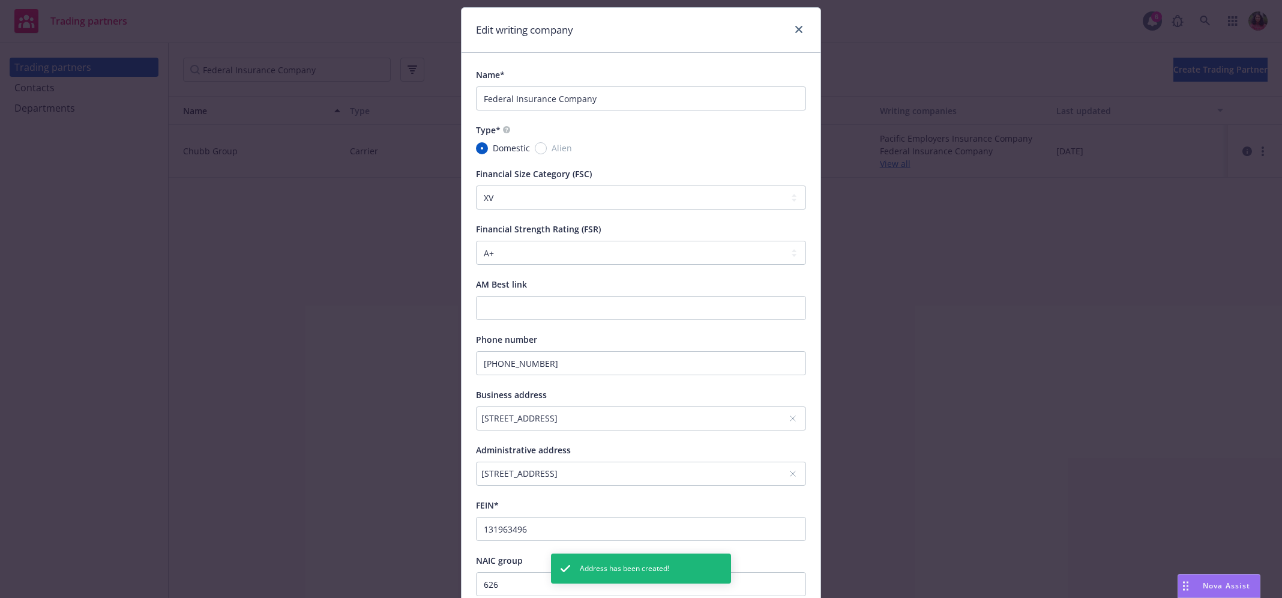
click at [684, 468] on div "202B Hall's Mill Road, Whitehouse Station, NJ, 8889, USA" at bounding box center [634, 473] width 307 height 13
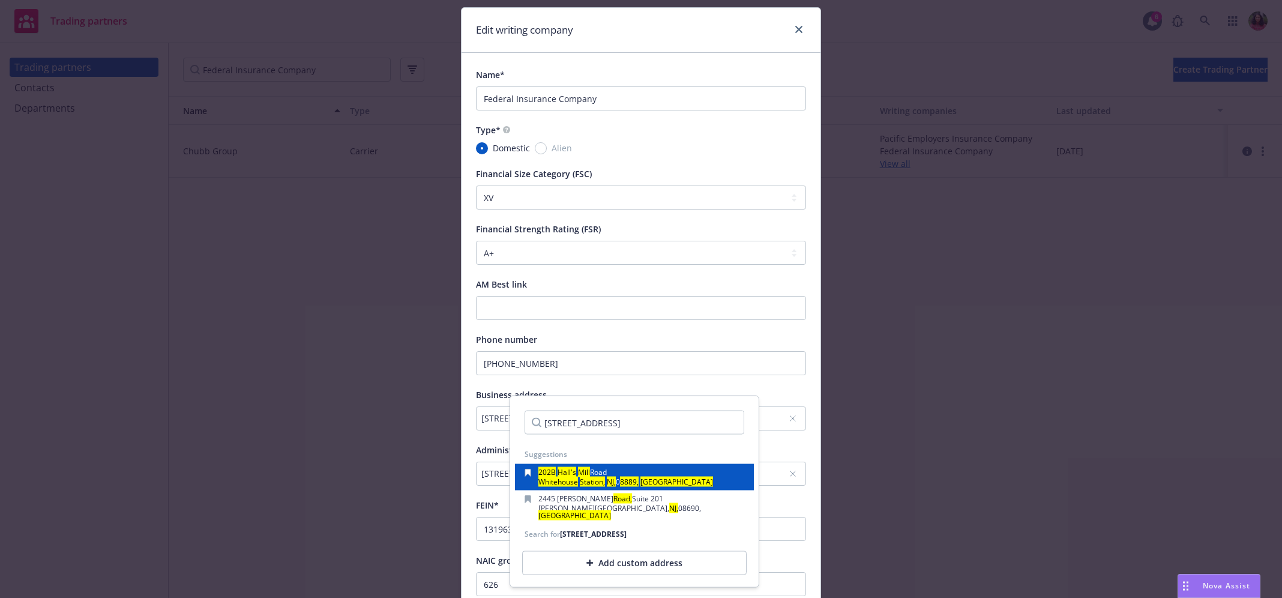
click at [681, 473] on div "202B Hall's Mill Road Whitehouse Station, NJ, 0 8889, USA" at bounding box center [635, 477] width 220 height 17
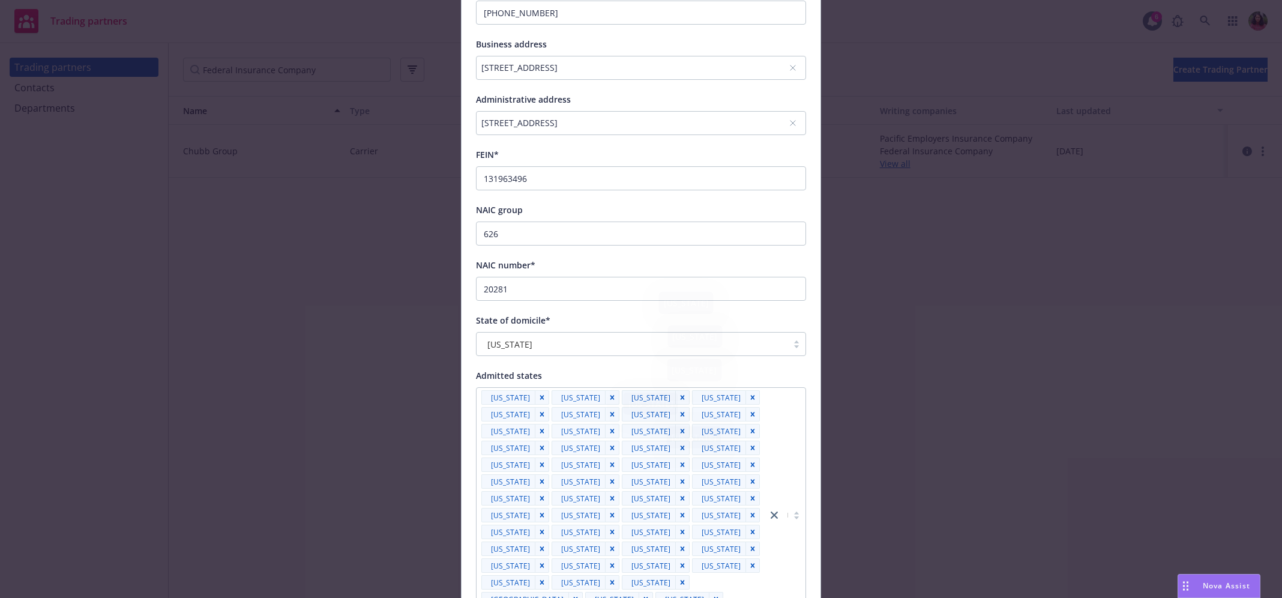
scroll to position [525, 0]
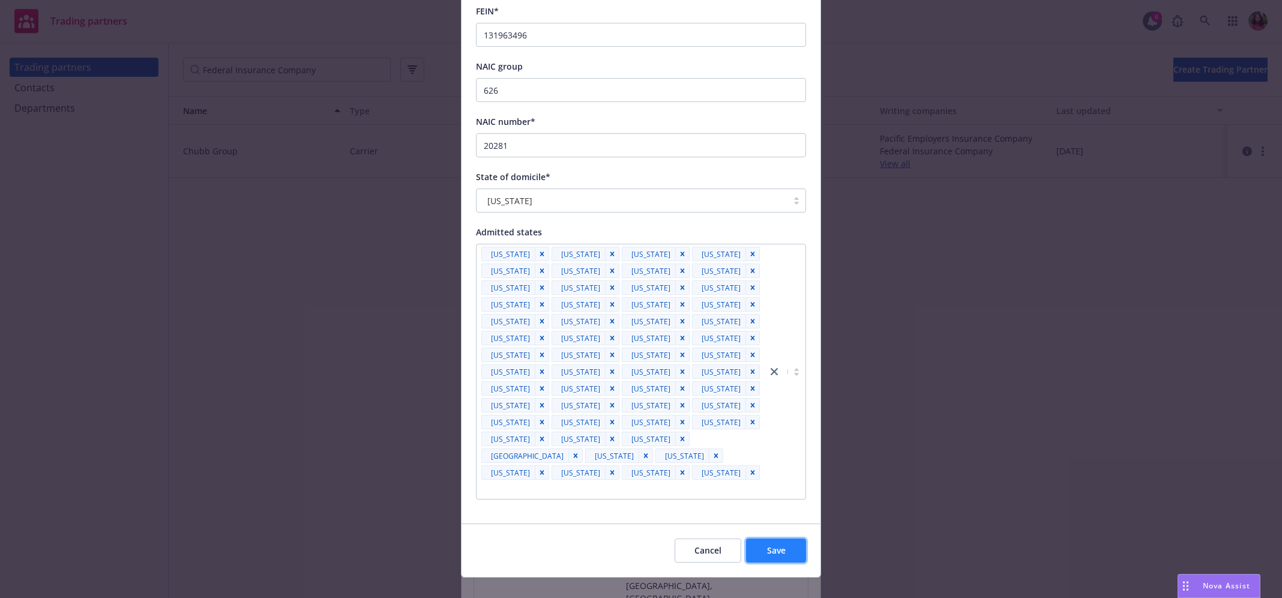
click at [771, 544] on span "Save" at bounding box center [776, 549] width 19 height 11
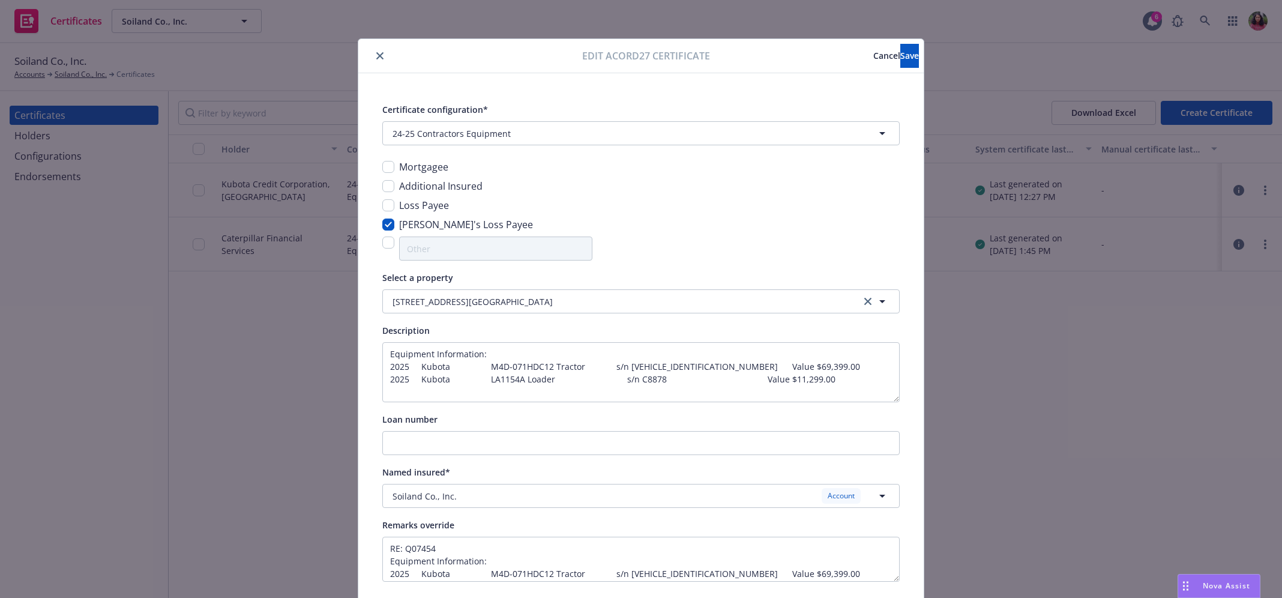
scroll to position [44, 0]
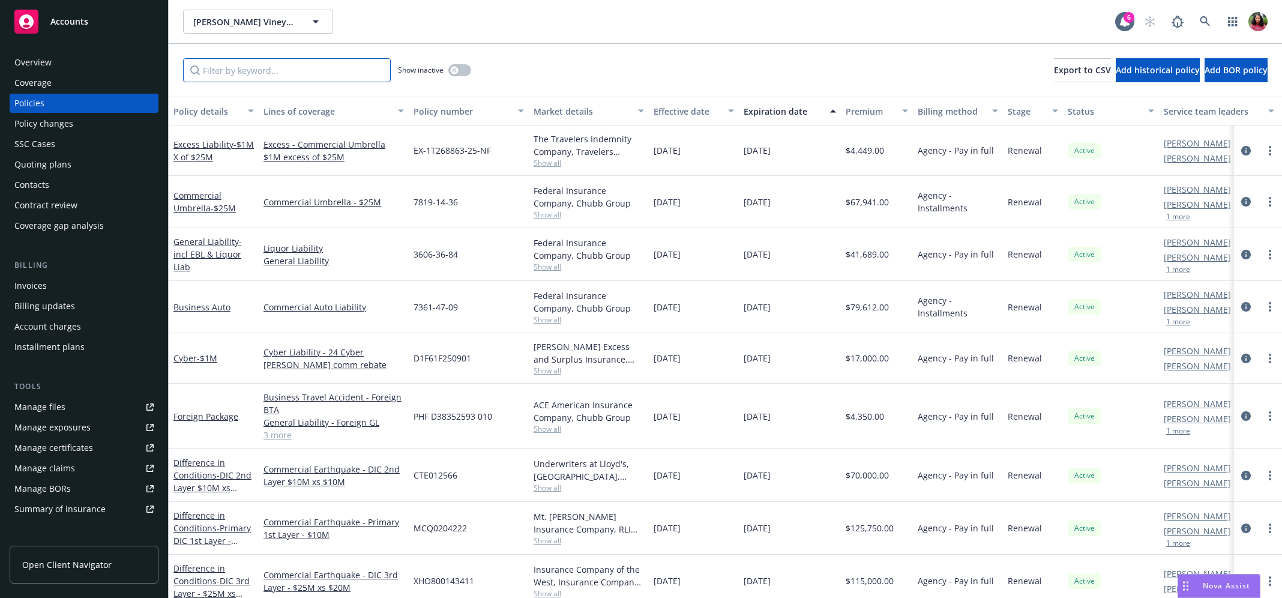
click at [258, 75] on input "Filter by keyword..." at bounding box center [287, 70] width 208 height 24
click at [549, 217] on span "Show all" at bounding box center [589, 215] width 110 height 10
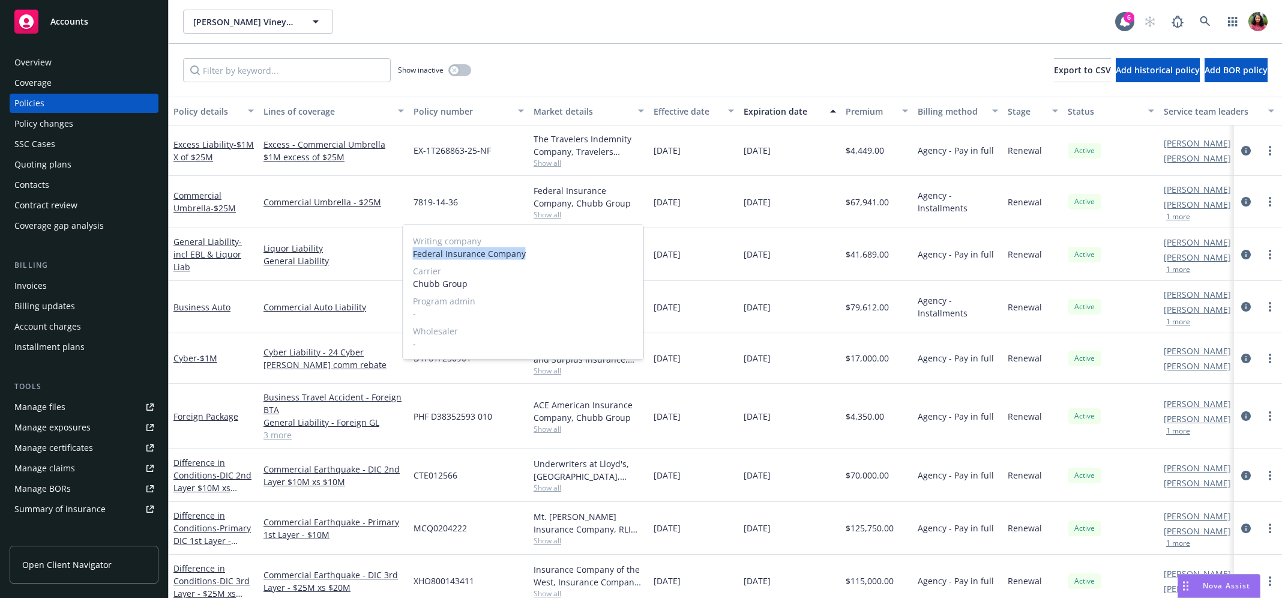
drag, startPoint x: 413, startPoint y: 252, endPoint x: 541, endPoint y: 253, distance: 127.9
click at [541, 253] on span "Federal Insurance Company" at bounding box center [523, 253] width 221 height 13
copy span "Federal Insurance Company"
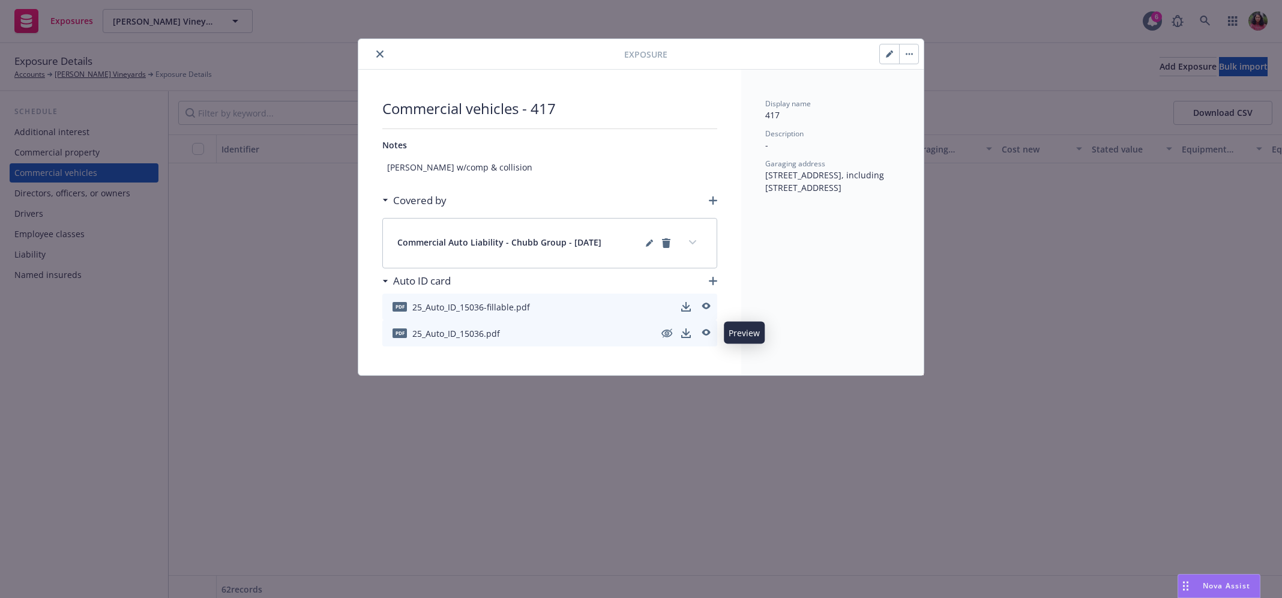
scroll to position [537, 0]
